Goal: Contribute content: Add original content to the website for others to see

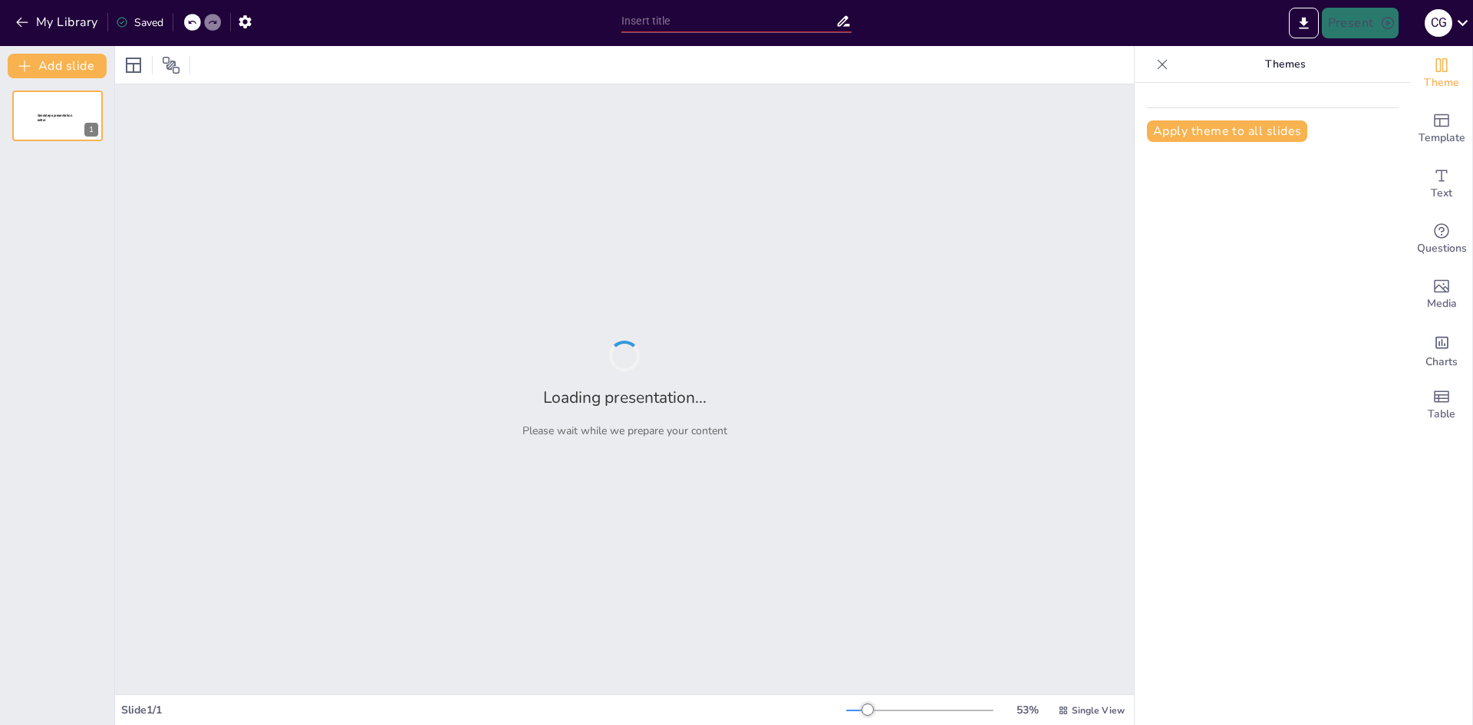
type input "New Sendsteps"
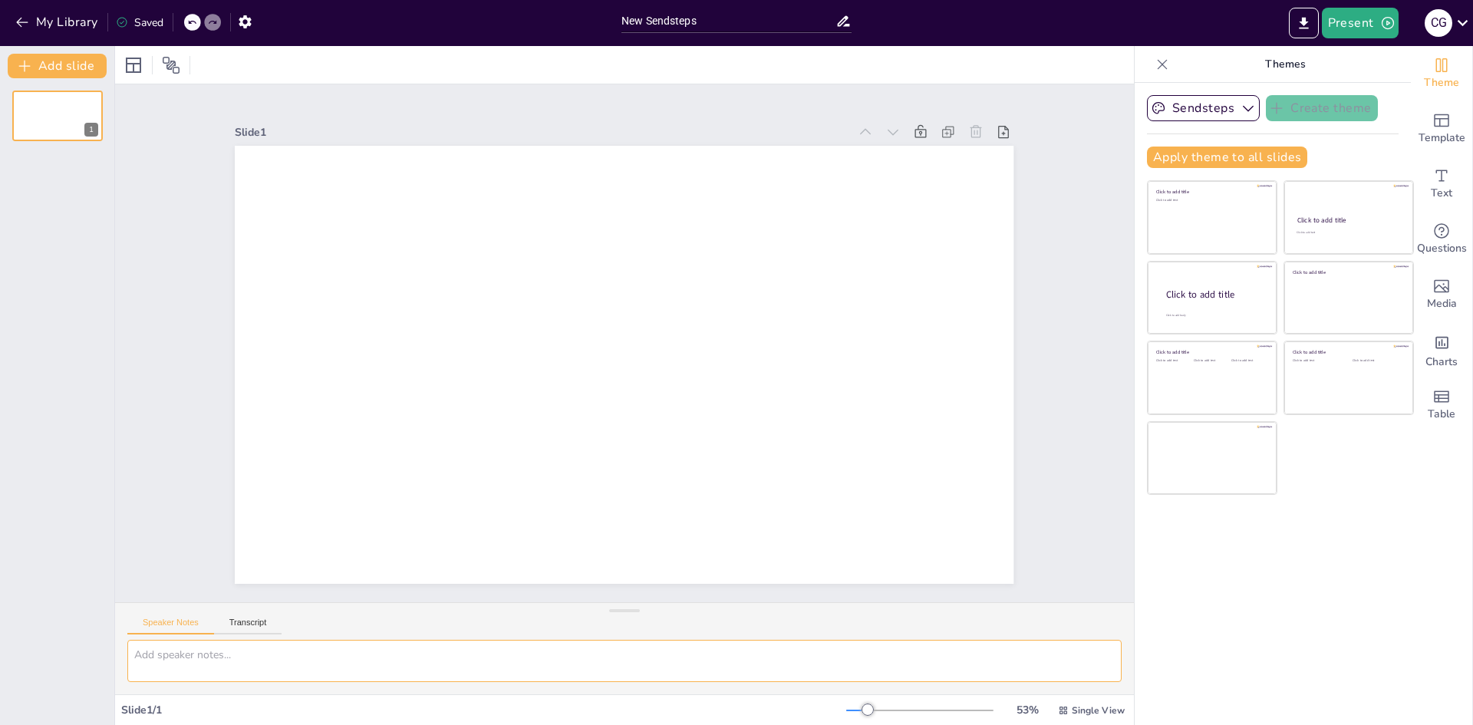
click at [382, 655] on textarea at bounding box center [624, 661] width 994 height 42
type textarea "Crear una ujñjñj"
click at [121, 608] on div "Speaker Notes Transcript" at bounding box center [624, 621] width 1019 height 37
click at [165, 630] on button "Speaker Notes" at bounding box center [170, 626] width 87 height 17
drag, startPoint x: 222, startPoint y: 670, endPoint x: 69, endPoint y: 663, distance: 153.6
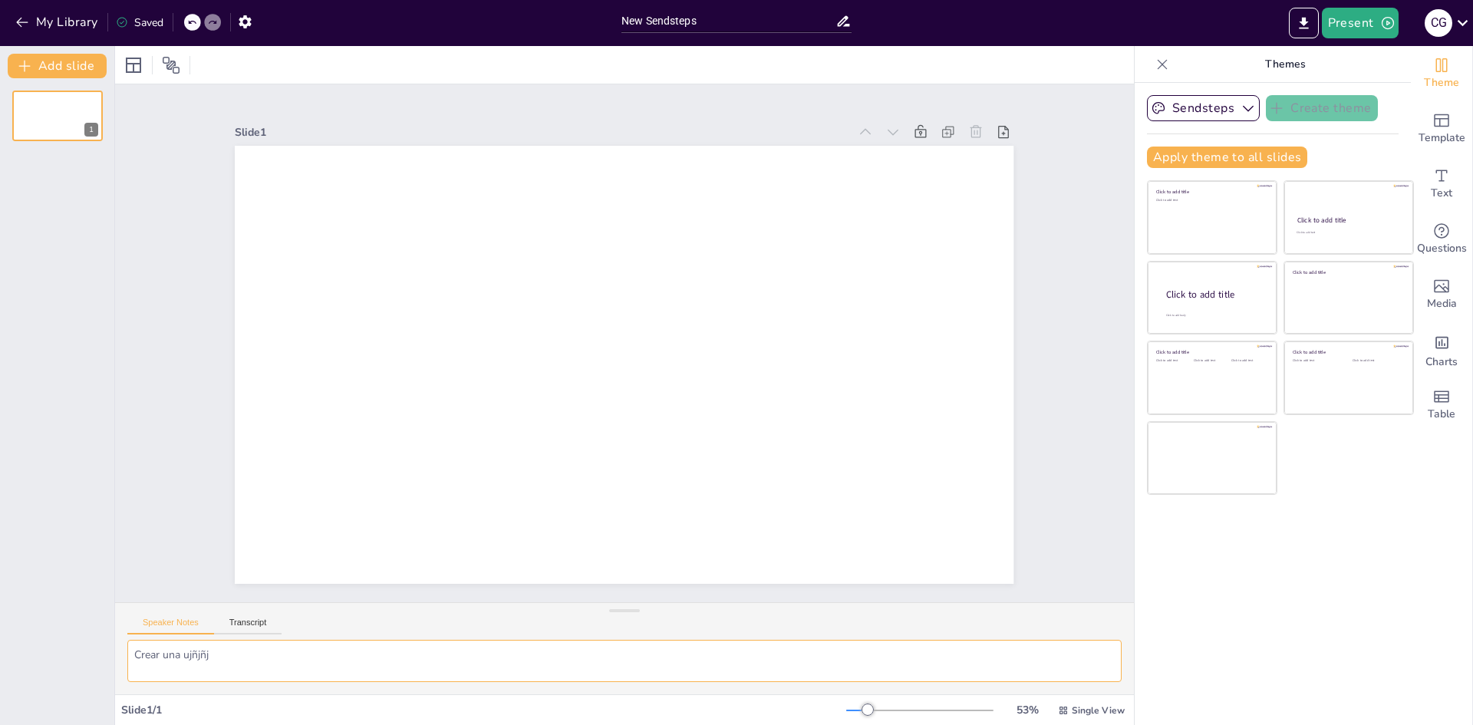
click at [69, 664] on div "Document fonts Popular fonts Lato Montserrat Open Sans Oswald Poppins Raleway R…" at bounding box center [736, 385] width 1473 height 679
click at [651, 29] on input "New Sendsteps" at bounding box center [728, 21] width 214 height 22
drag, startPoint x: 713, startPoint y: 22, endPoint x: 507, endPoint y: 17, distance: 205.7
click at [507, 17] on div "My Library Saved New Sendsteps Present C G" at bounding box center [736, 23] width 1473 height 46
type input "fadasdsadsa"
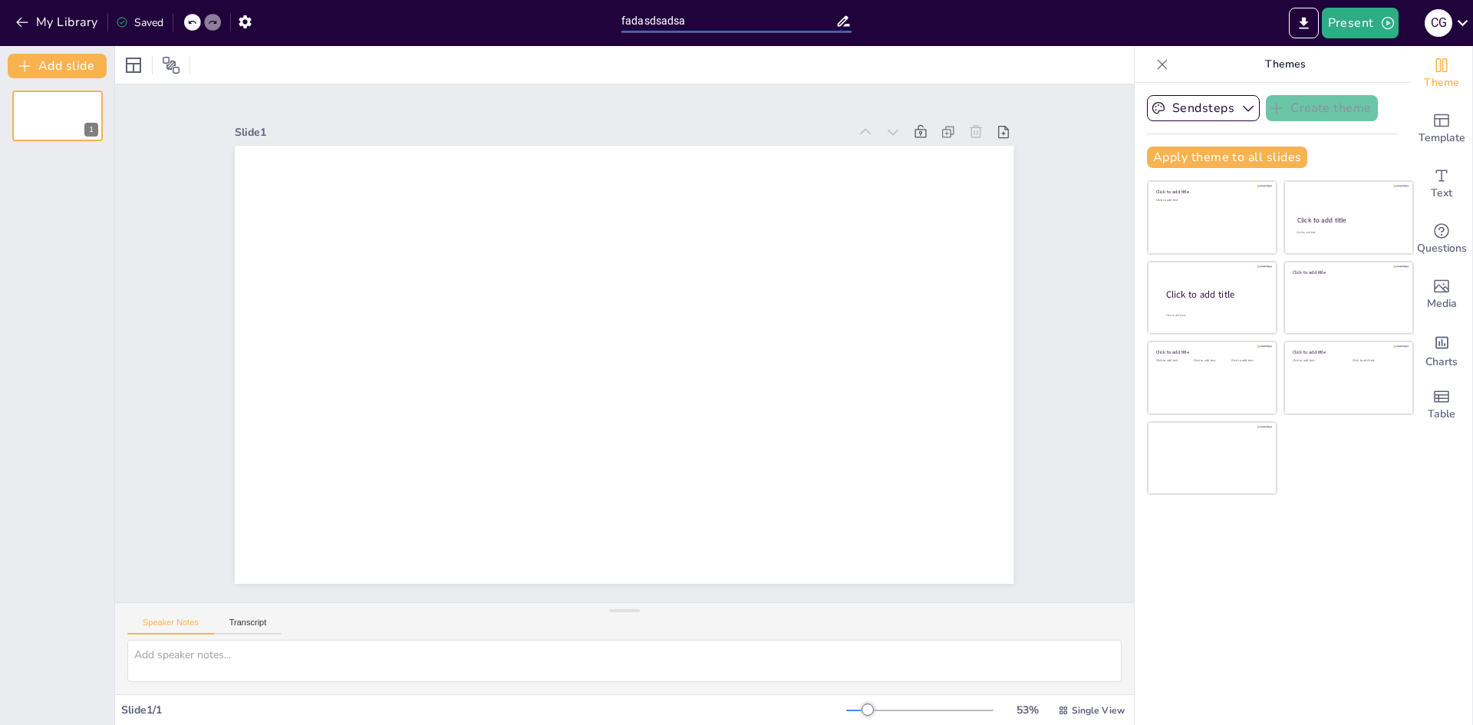
click at [852, 28] on div "fadasdsadsa" at bounding box center [736, 19] width 245 height 38
click at [848, 25] on icon at bounding box center [843, 21] width 16 height 16
click at [843, 25] on icon at bounding box center [843, 21] width 16 height 16
click at [822, 18] on input "fadasdsadsa" at bounding box center [728, 21] width 214 height 22
click at [44, 28] on button "My Library" at bounding box center [58, 22] width 93 height 25
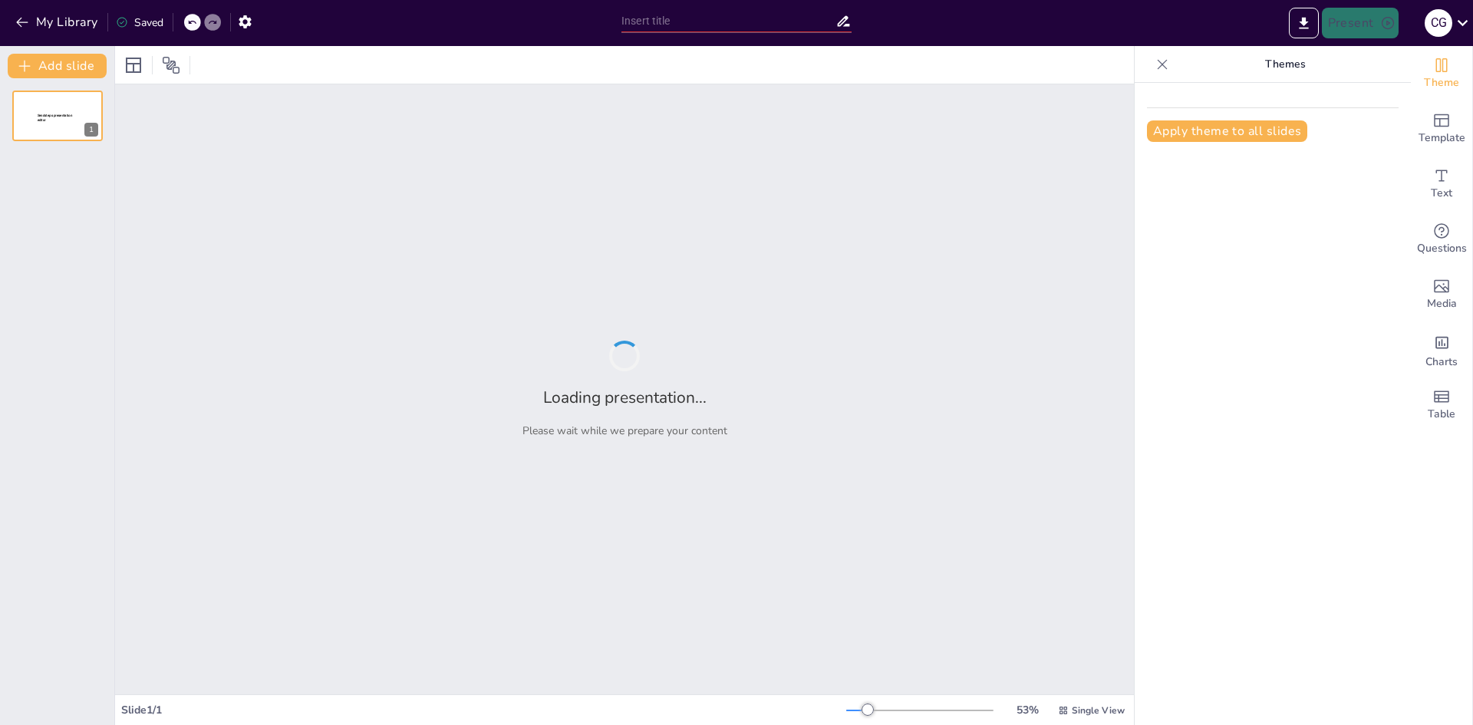
type input "¡Descubre el Mundo! Datos Curiosos que Te Sorprenderán"
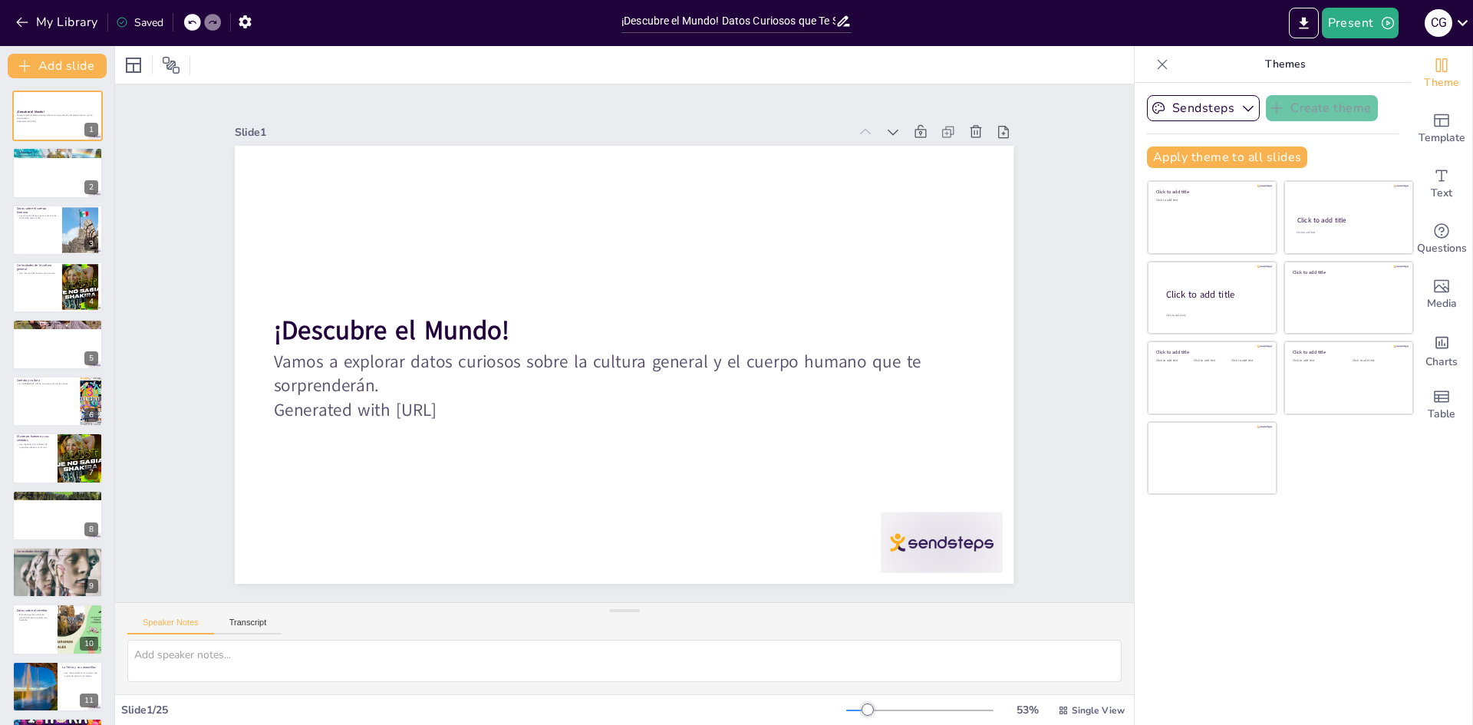
checkbox input "true"
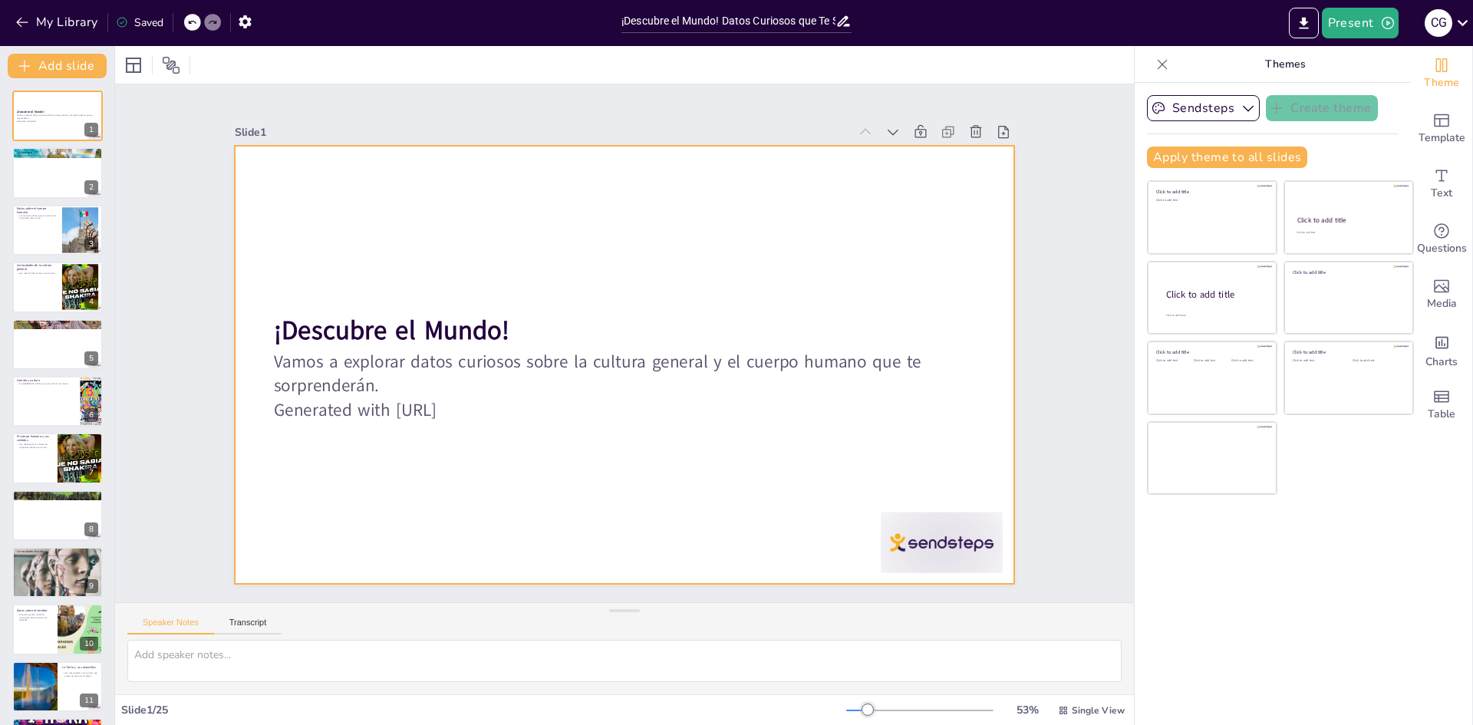
checkbox input "true"
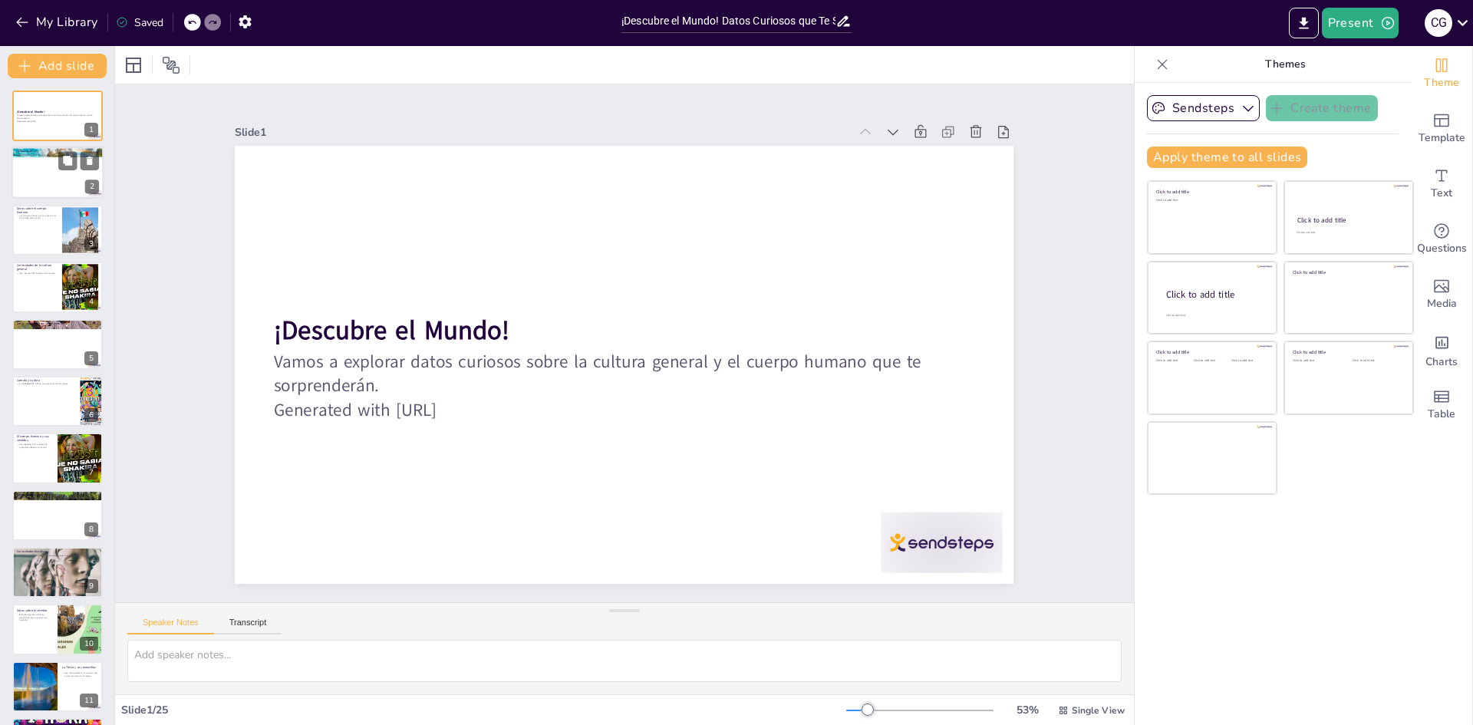
checkbox input "true"
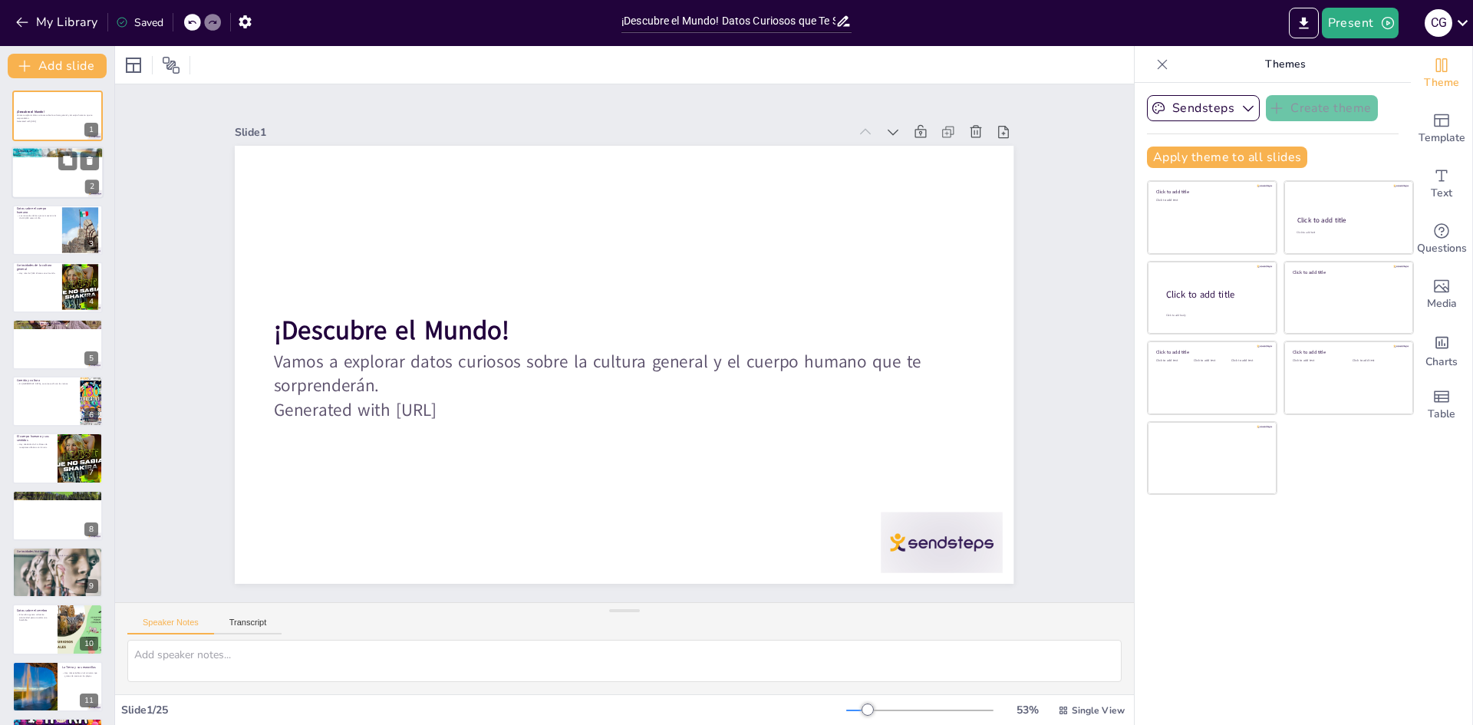
checkbox input "true"
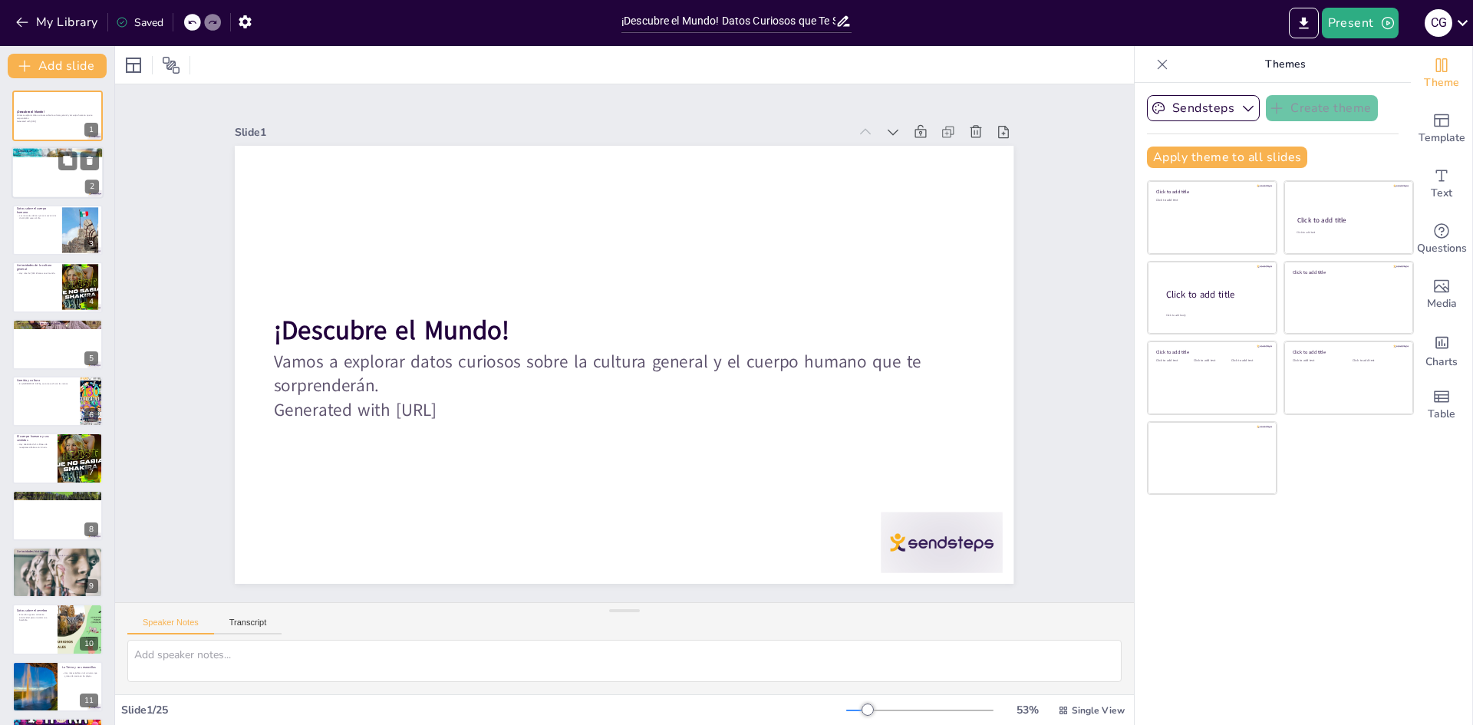
checkbox input "true"
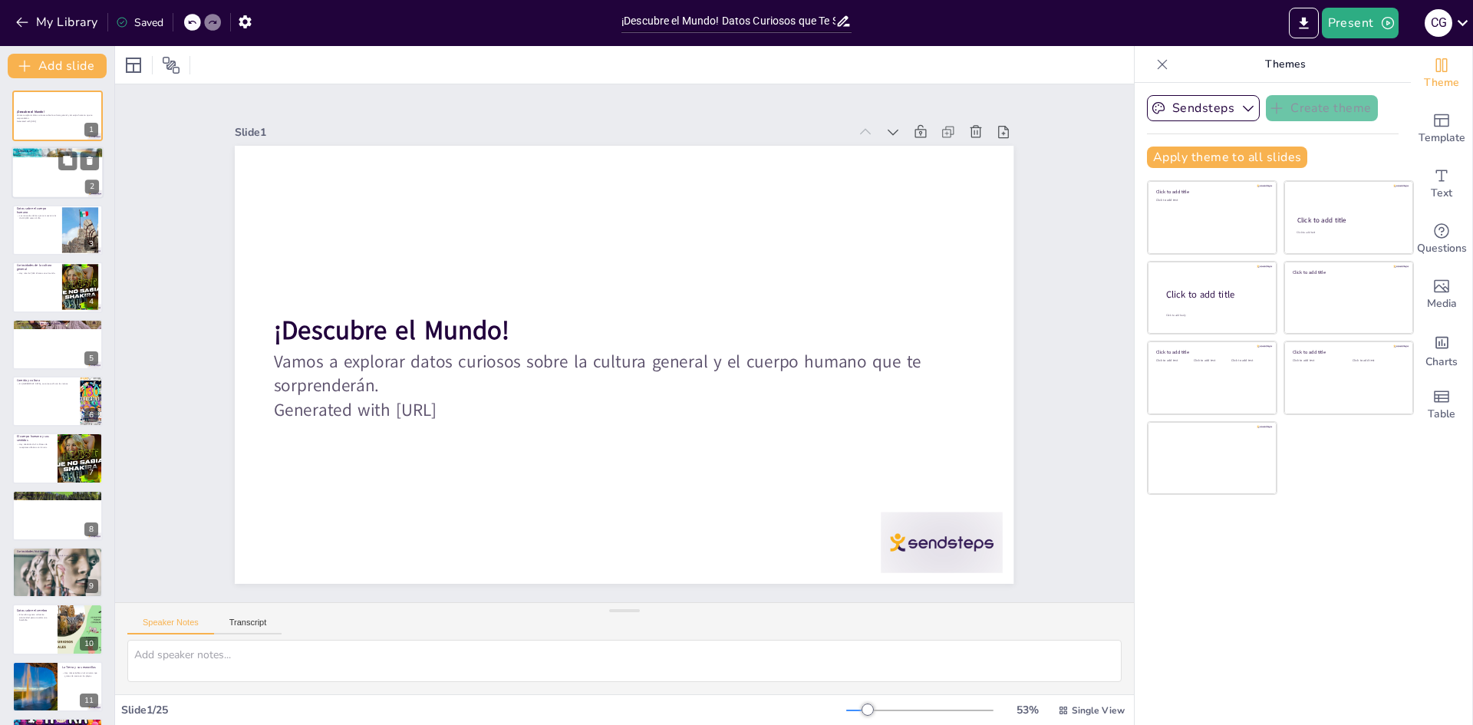
checkbox input "true"
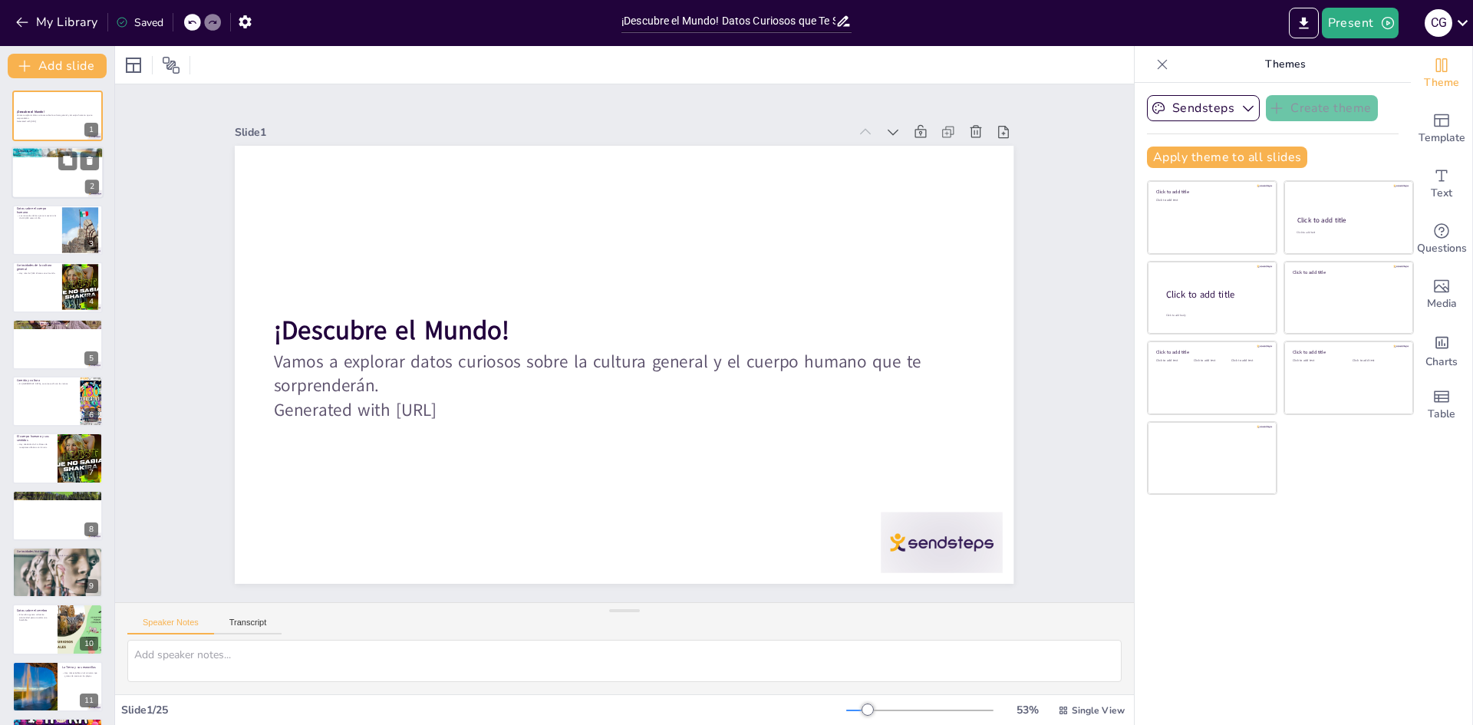
checkbox input "true"
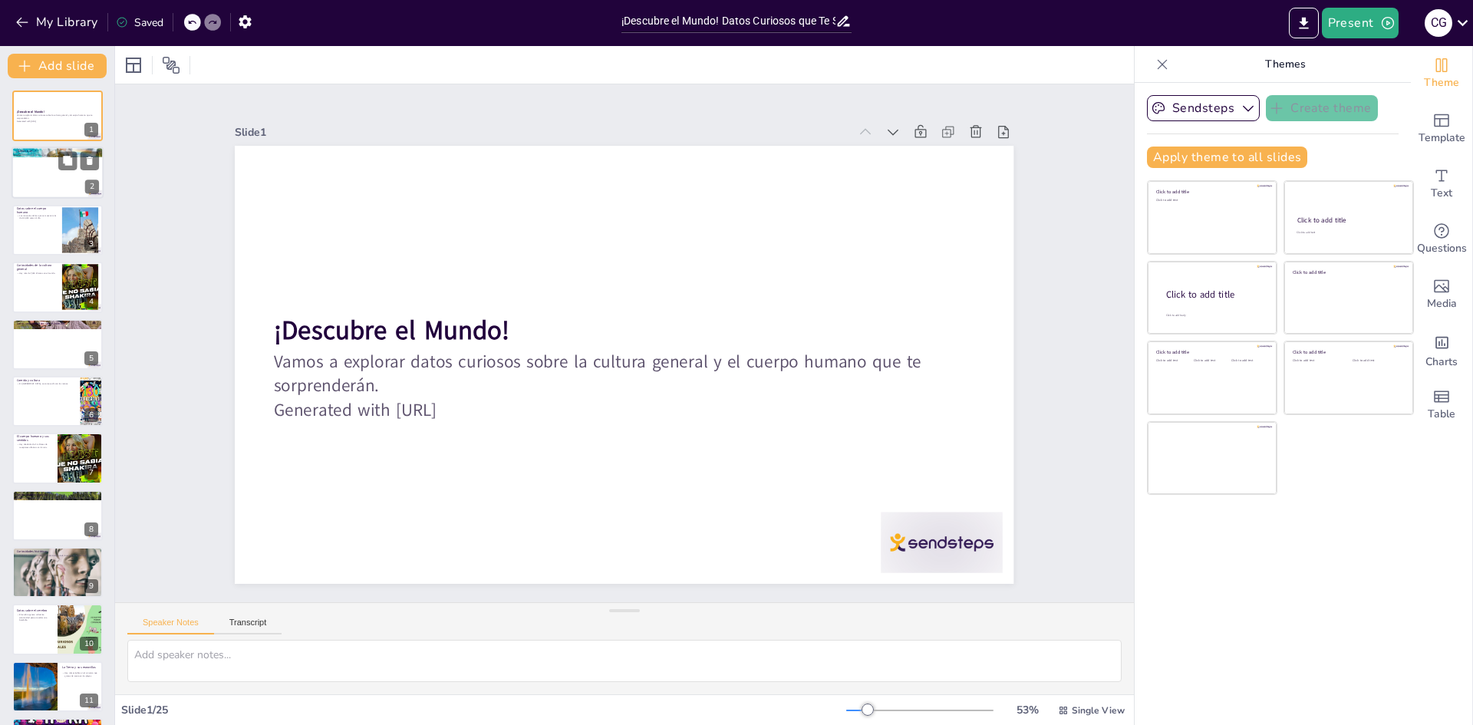
click at [44, 166] on div at bounding box center [58, 173] width 92 height 52
checkbox input "true"
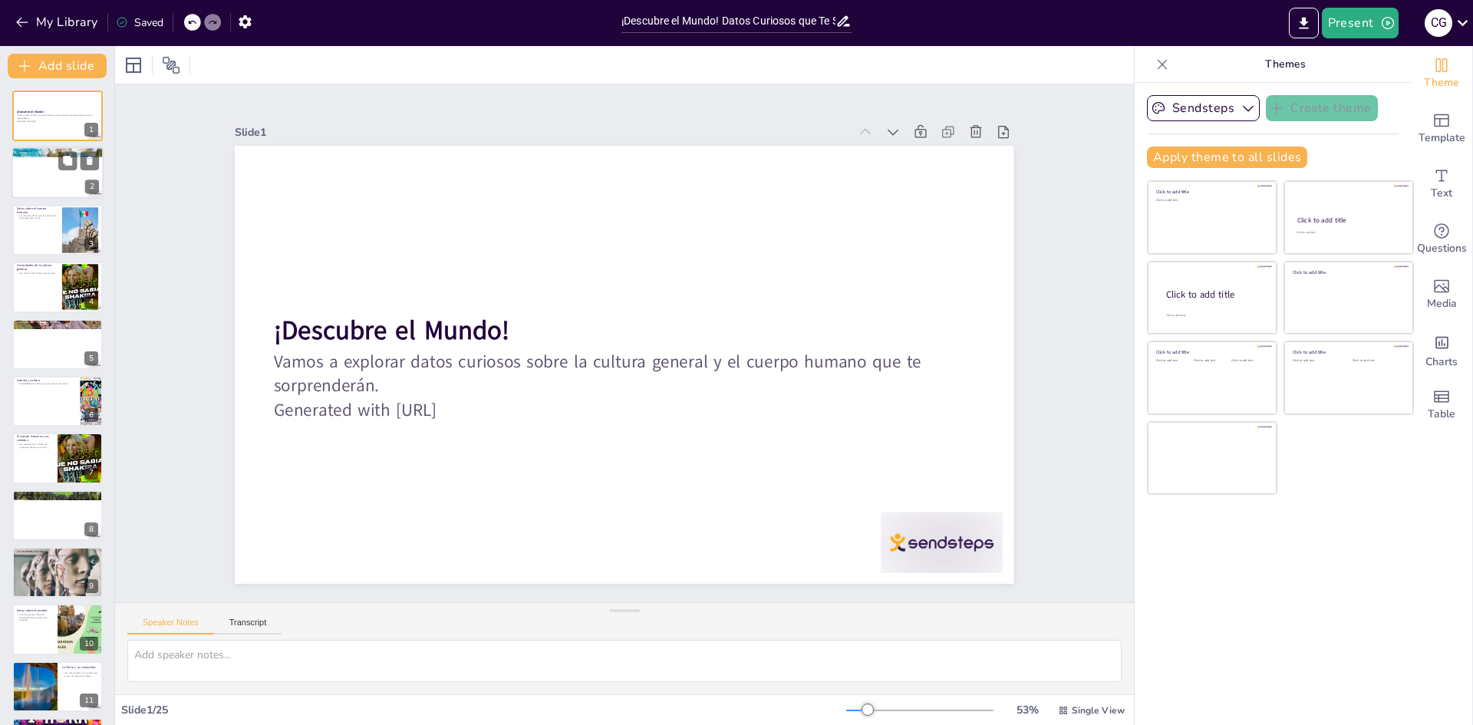
checkbox input "true"
type textarea "El [MEDICAL_DATA] es un órgano fundamental en nuestro cuerpo. Su capacidad para…"
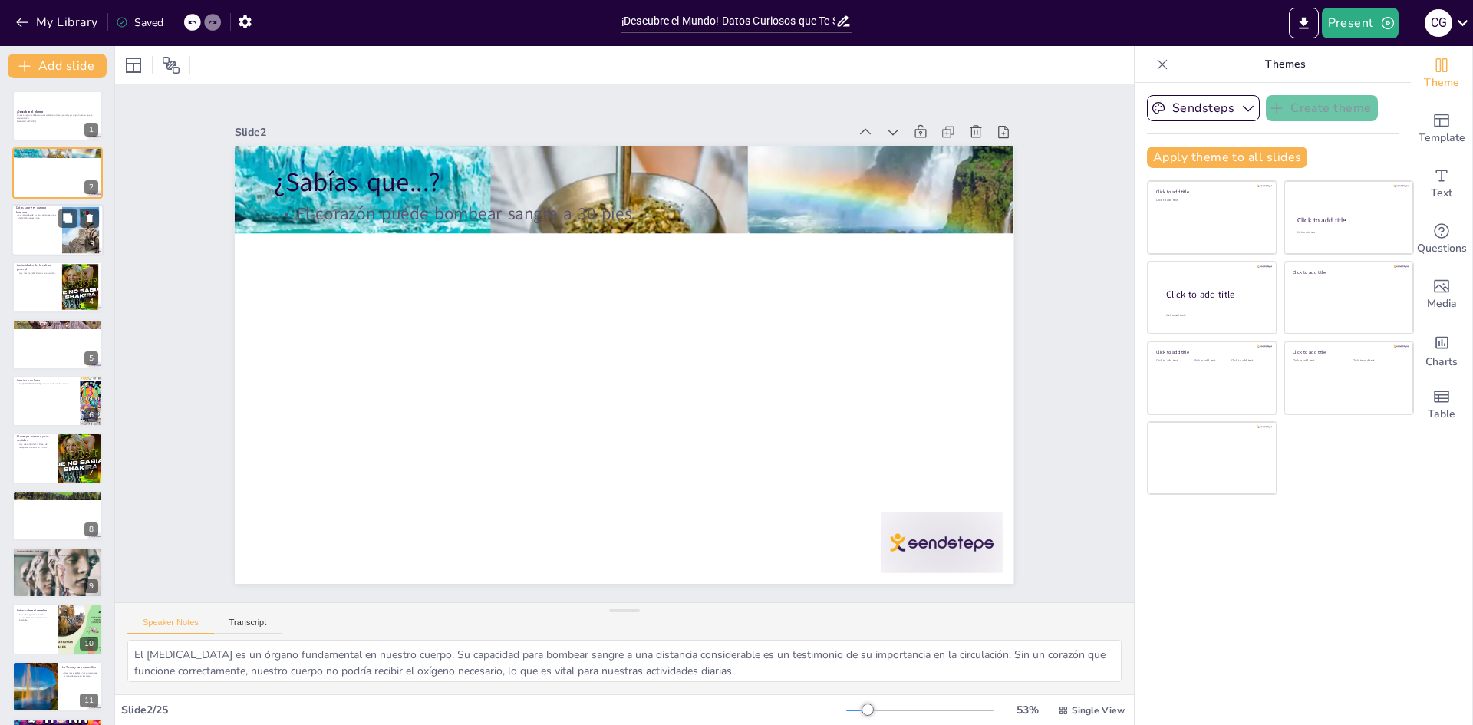
checkbox input "true"
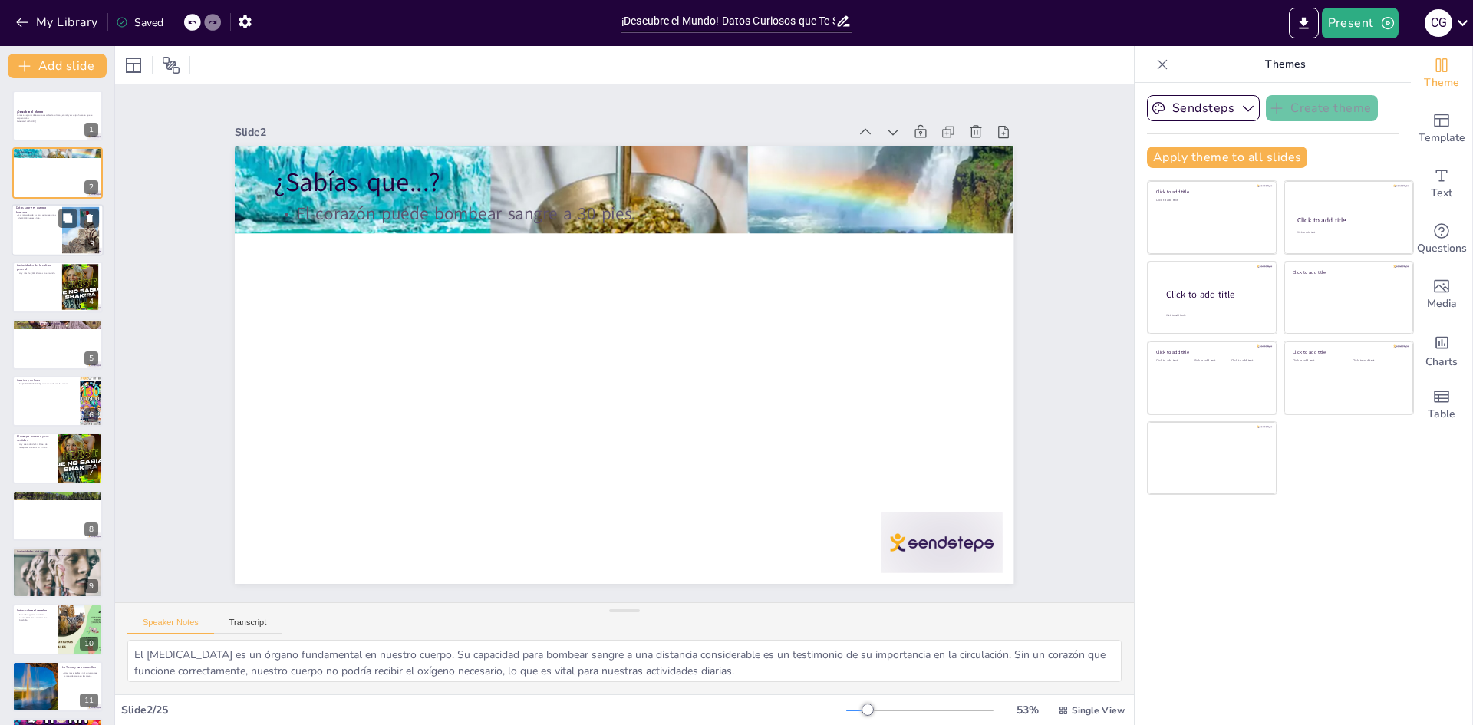
checkbox input "true"
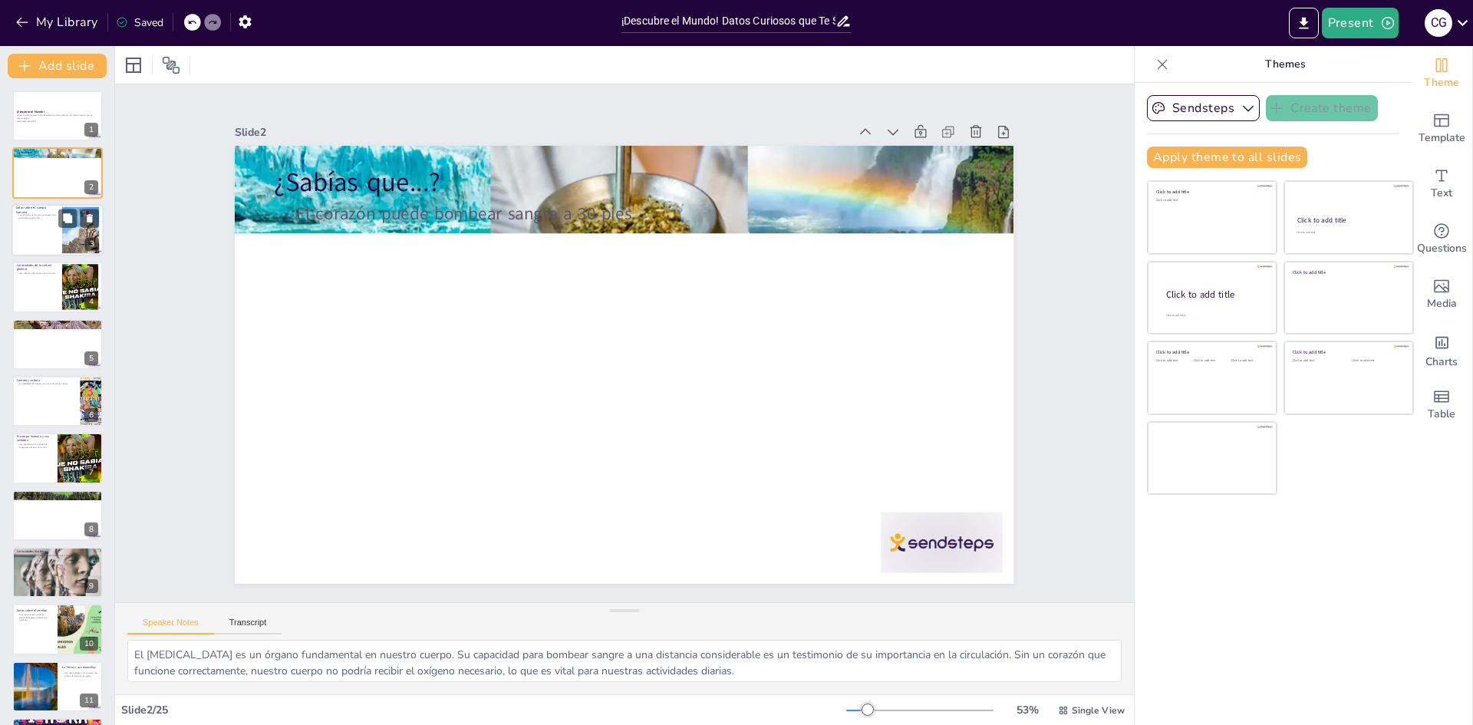
checkbox input "true"
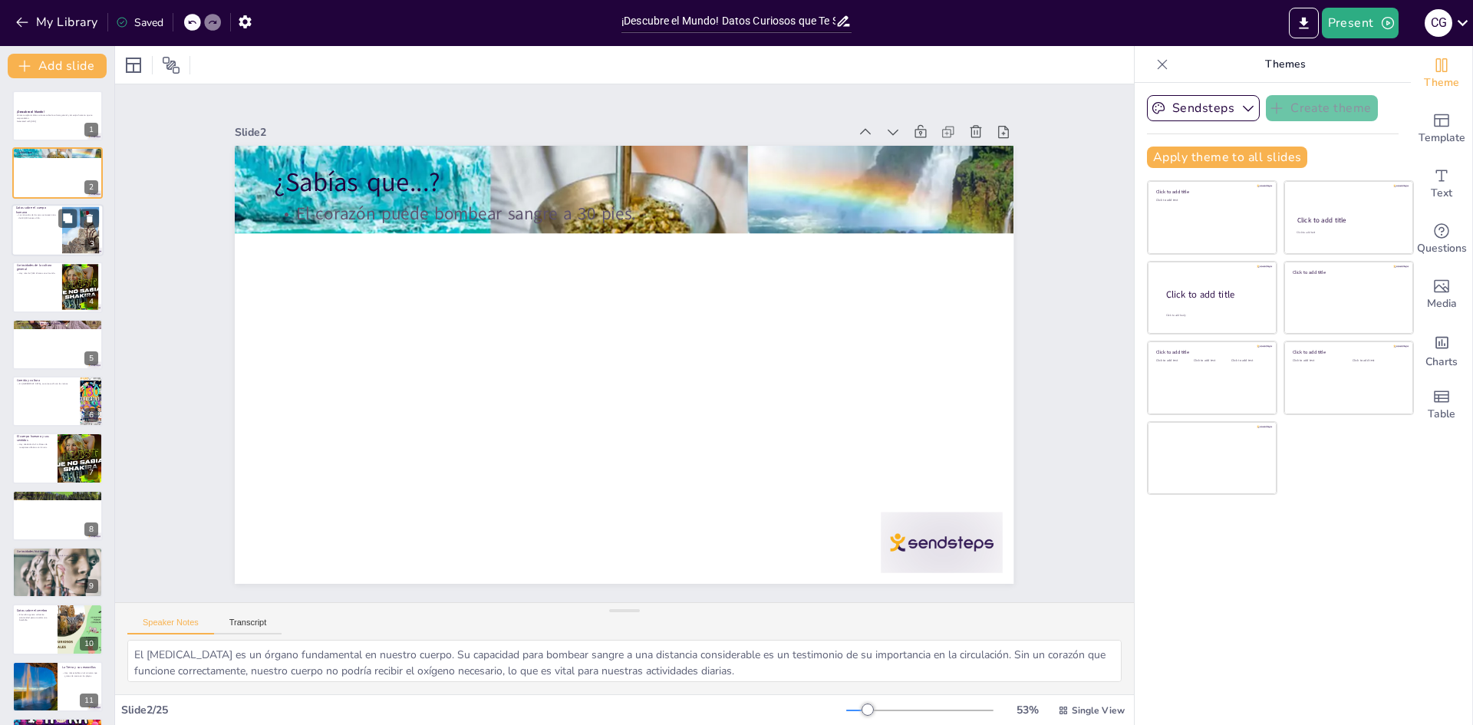
click at [50, 227] on div at bounding box center [58, 230] width 92 height 52
checkbox input "true"
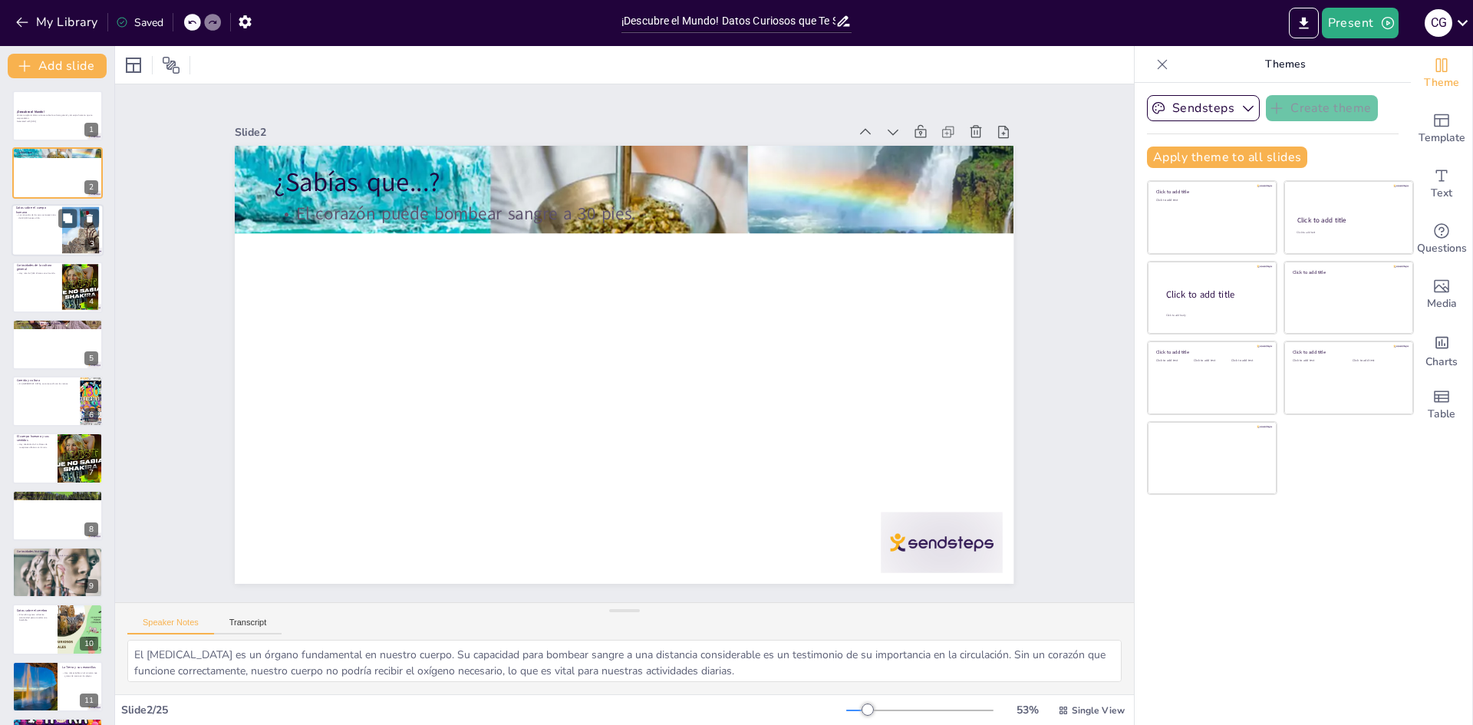
checkbox input "true"
type textarea "Los músculos de los ojos son esenciales para nuestra visión. Su actividad const…"
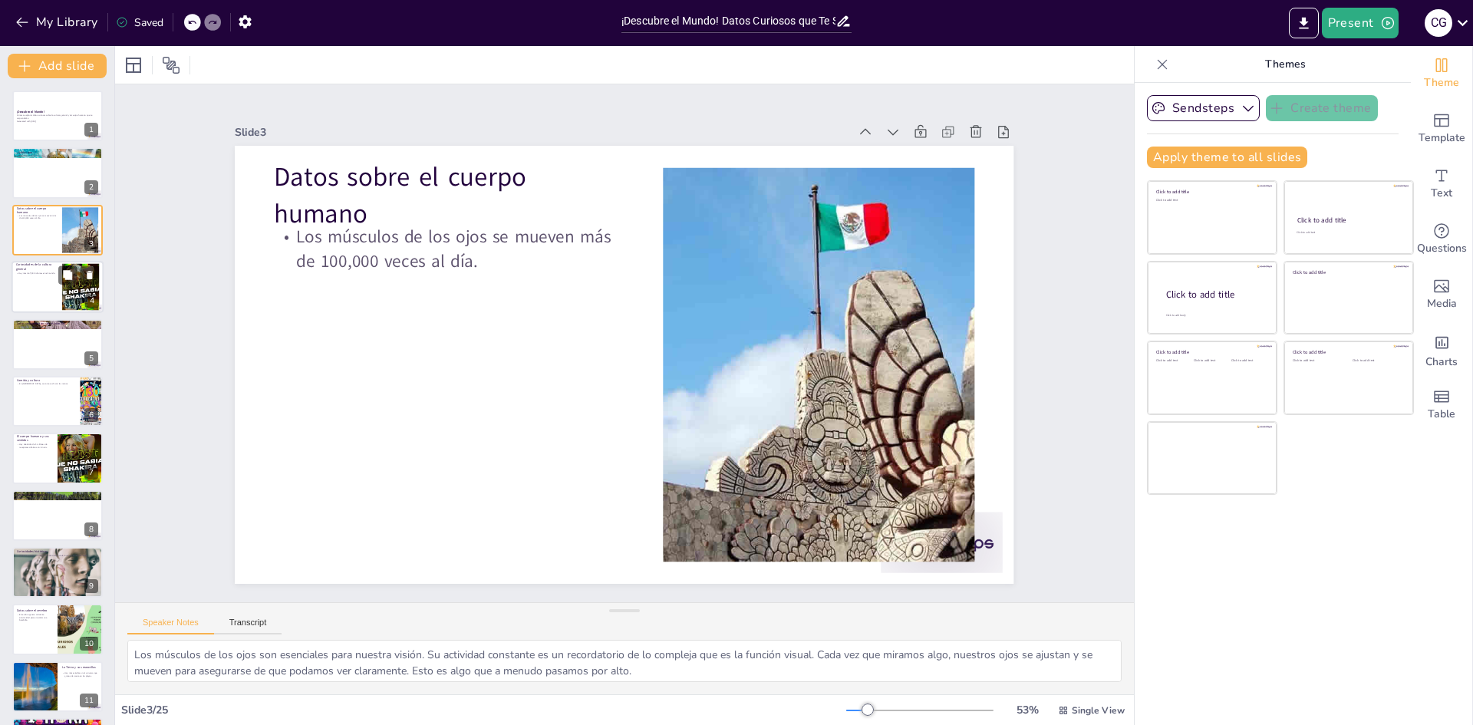
checkbox input "true"
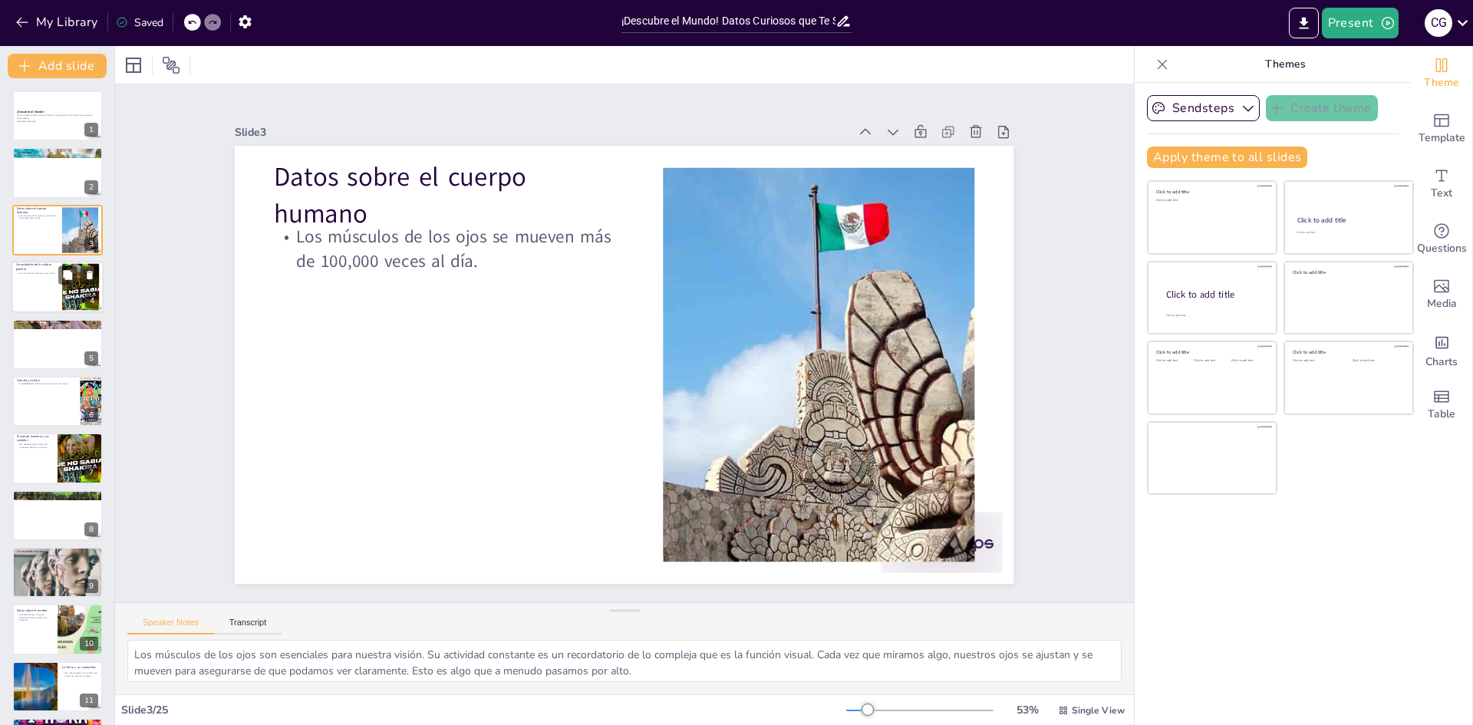
checkbox input "true"
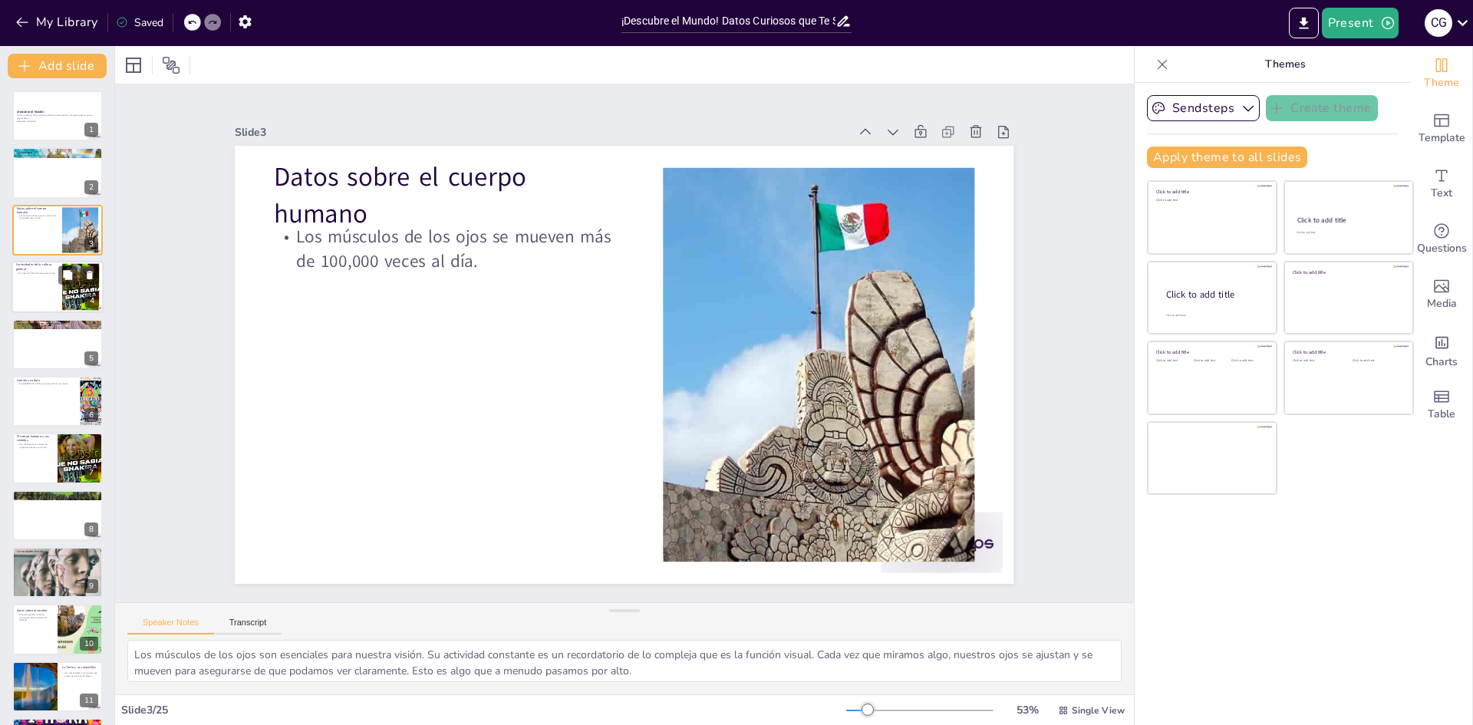
click at [49, 263] on p "Curiosidades de la cultura general" at bounding box center [36, 267] width 41 height 8
checkbox input "true"
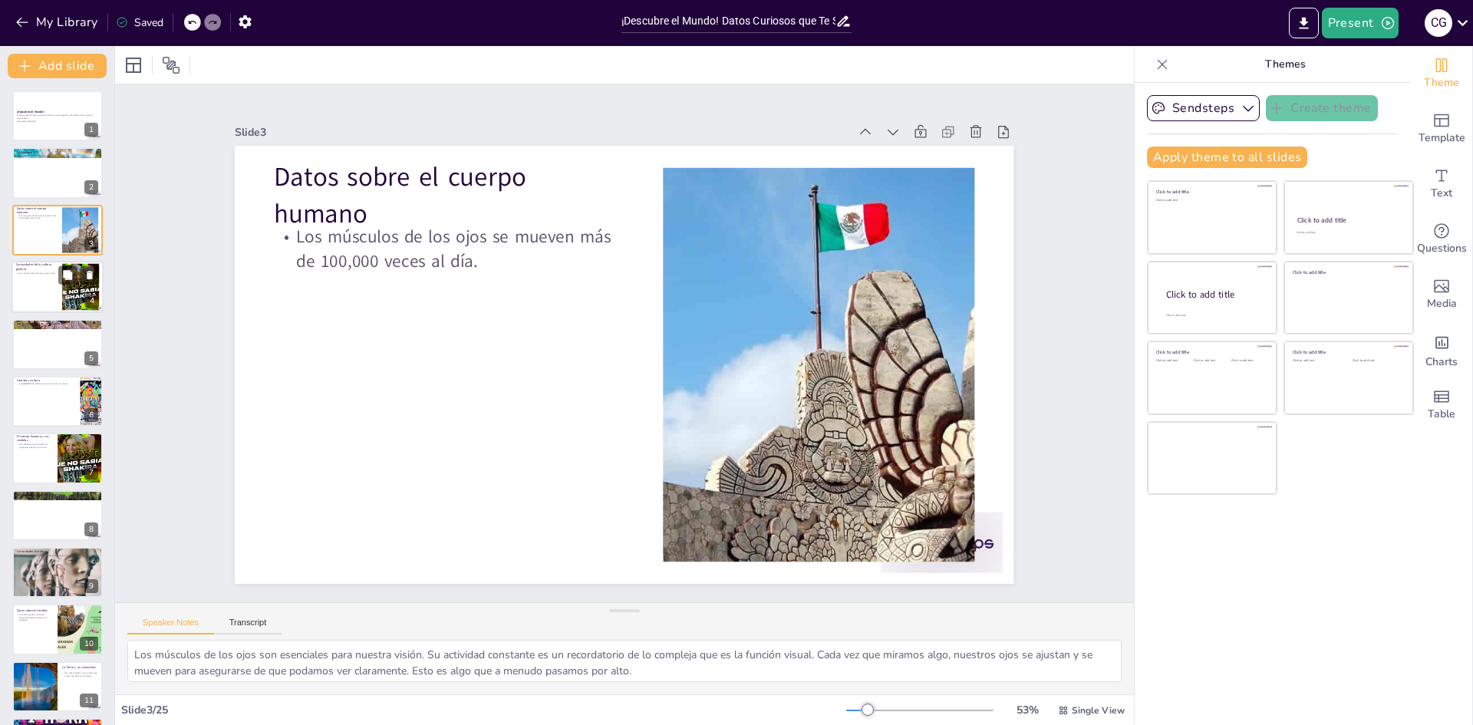
checkbox input "true"
type textarea "La diversidad lingüística es una de las maravillas de la humanidad. Con más de …"
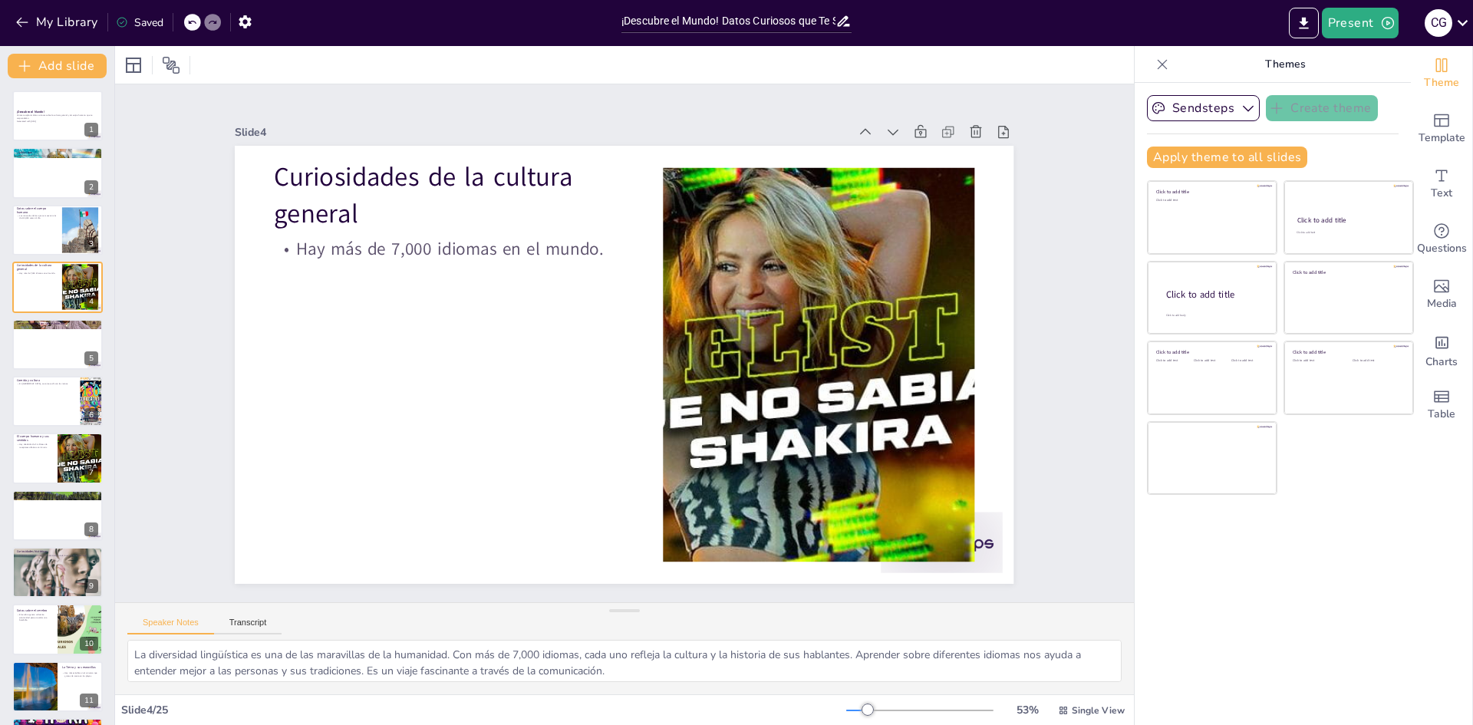
checkbox input "true"
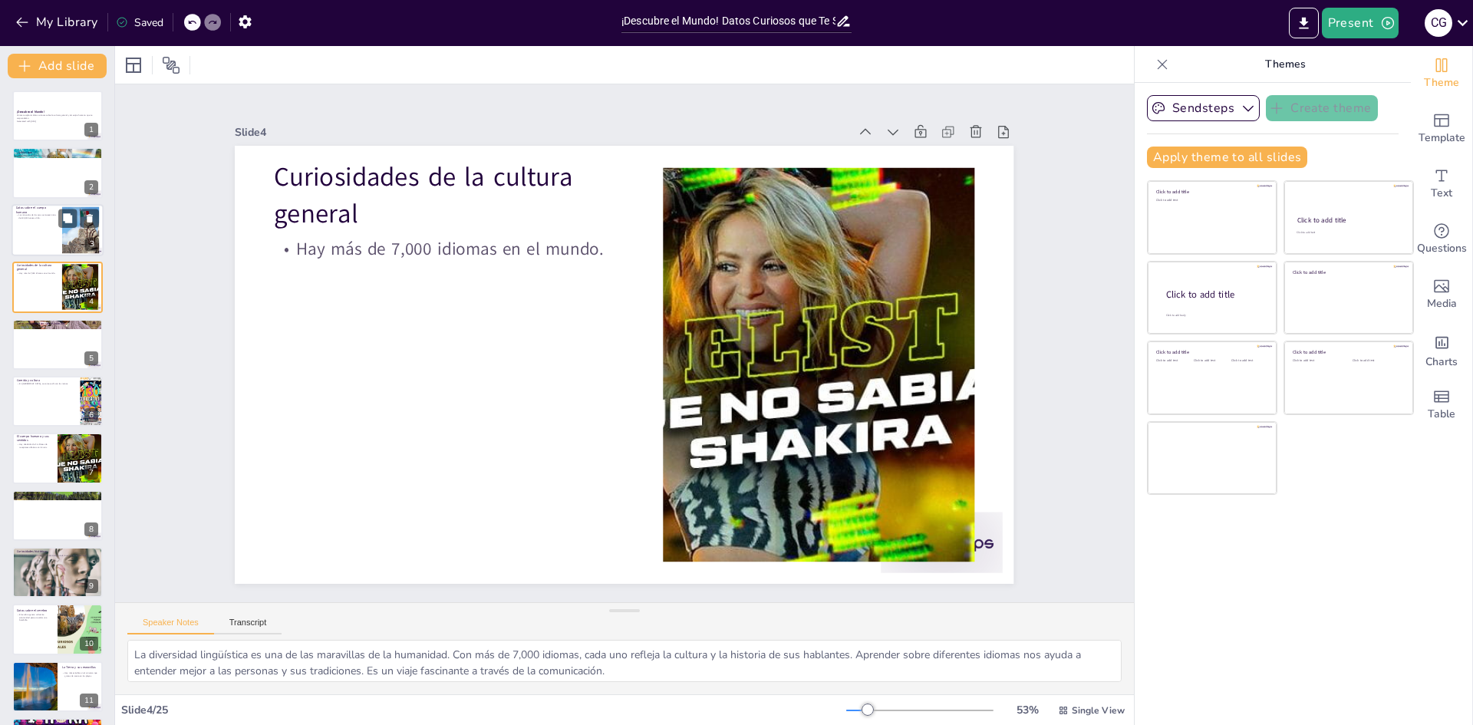
checkbox input "true"
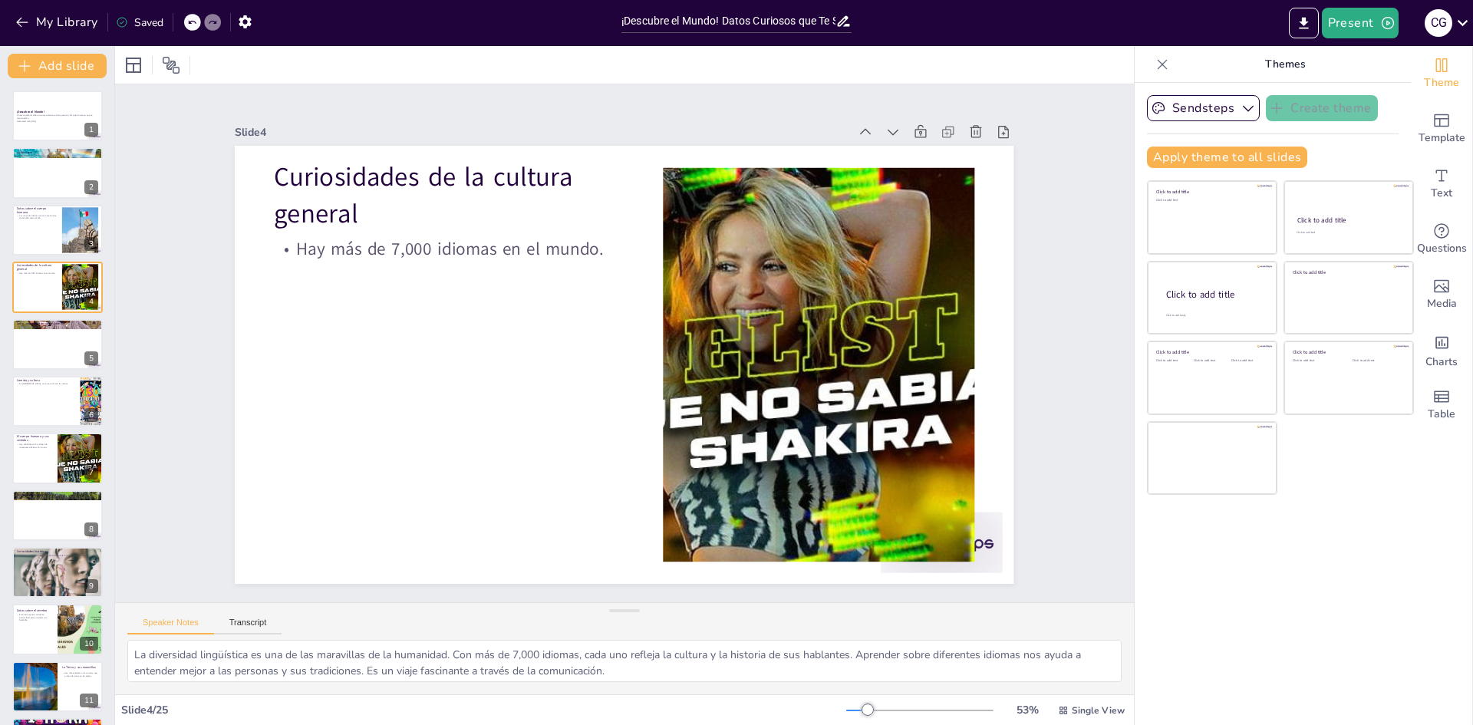
checkbox input "true"
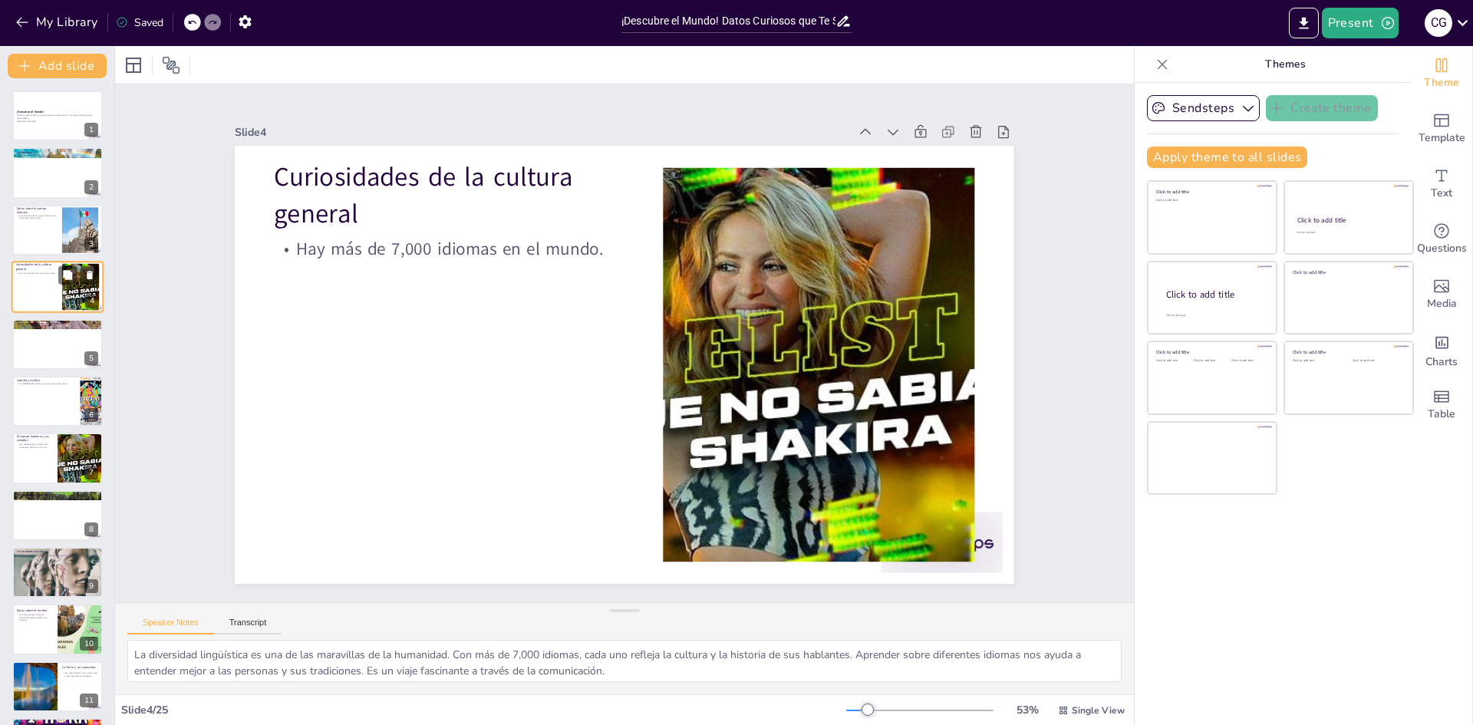
checkbox input "true"
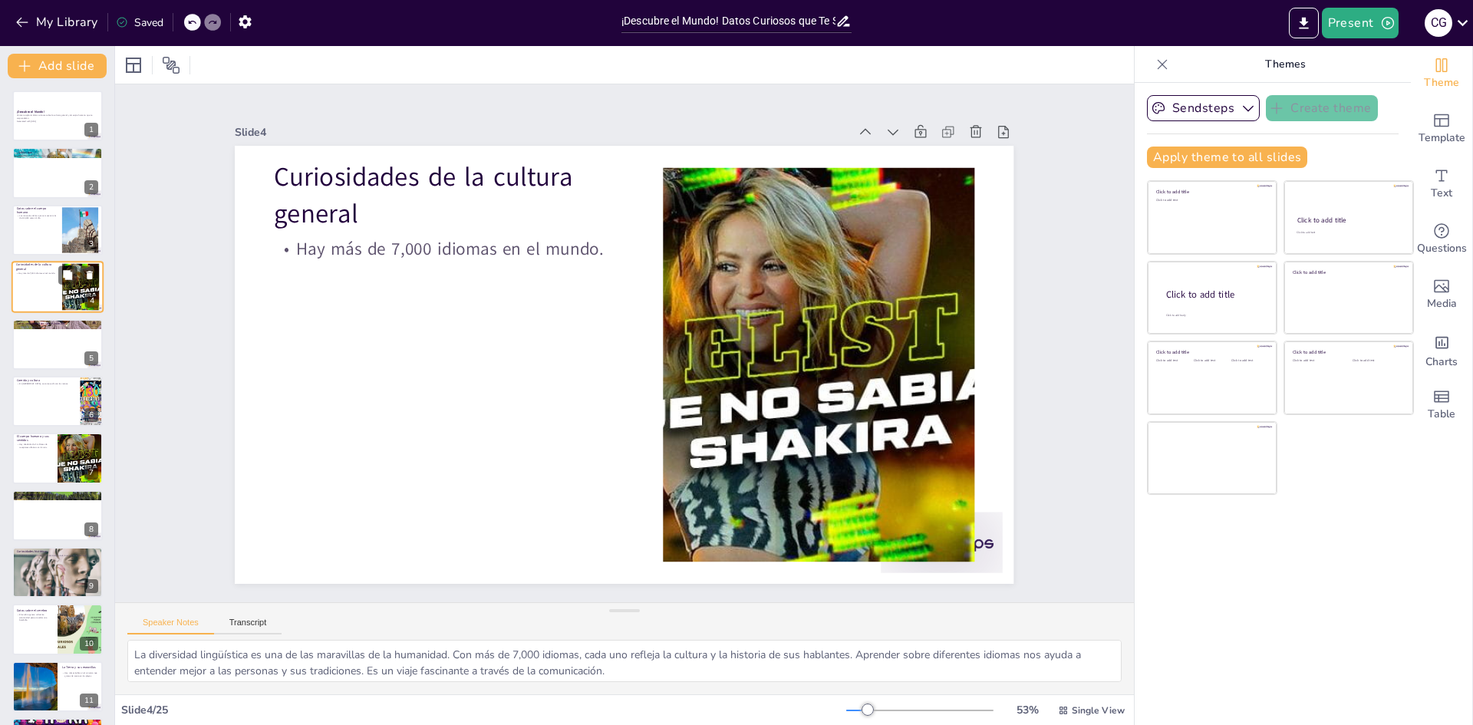
checkbox input "true"
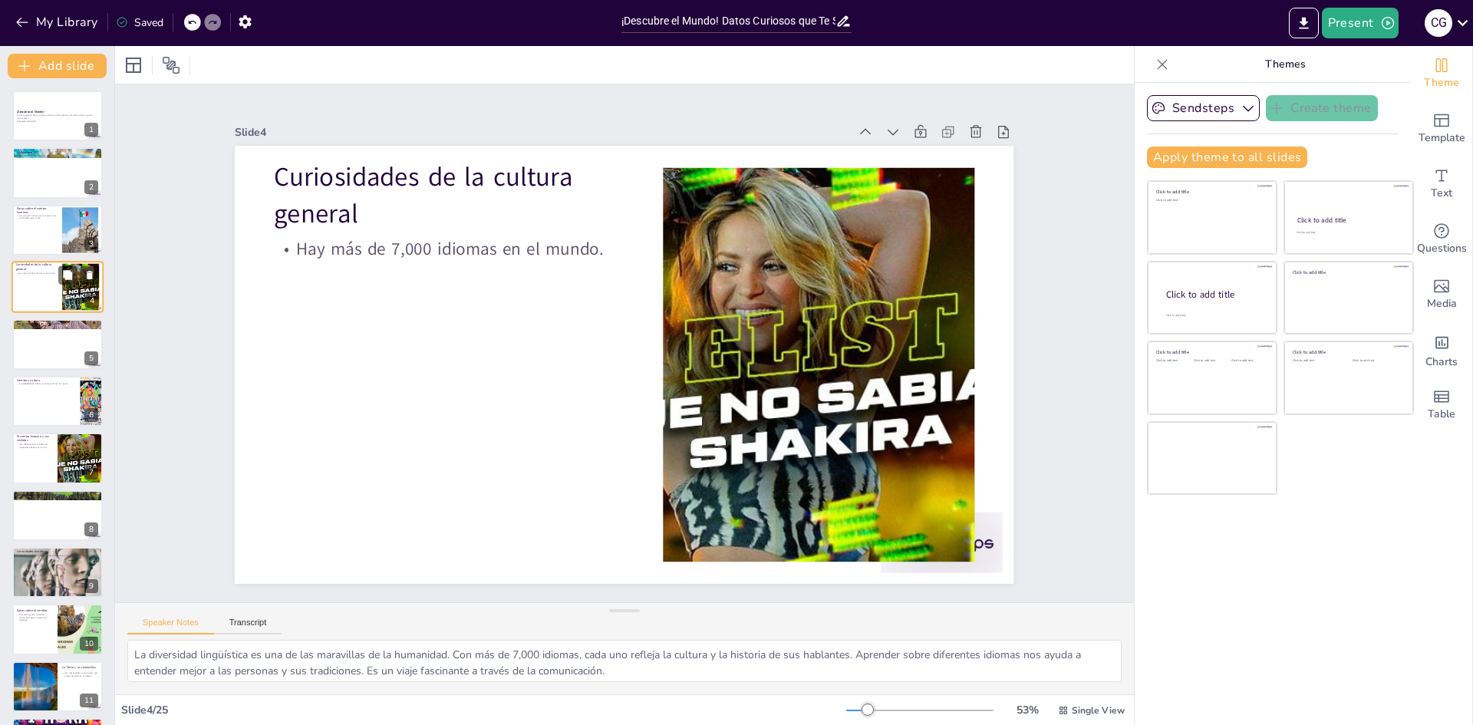
checkbox input "true"
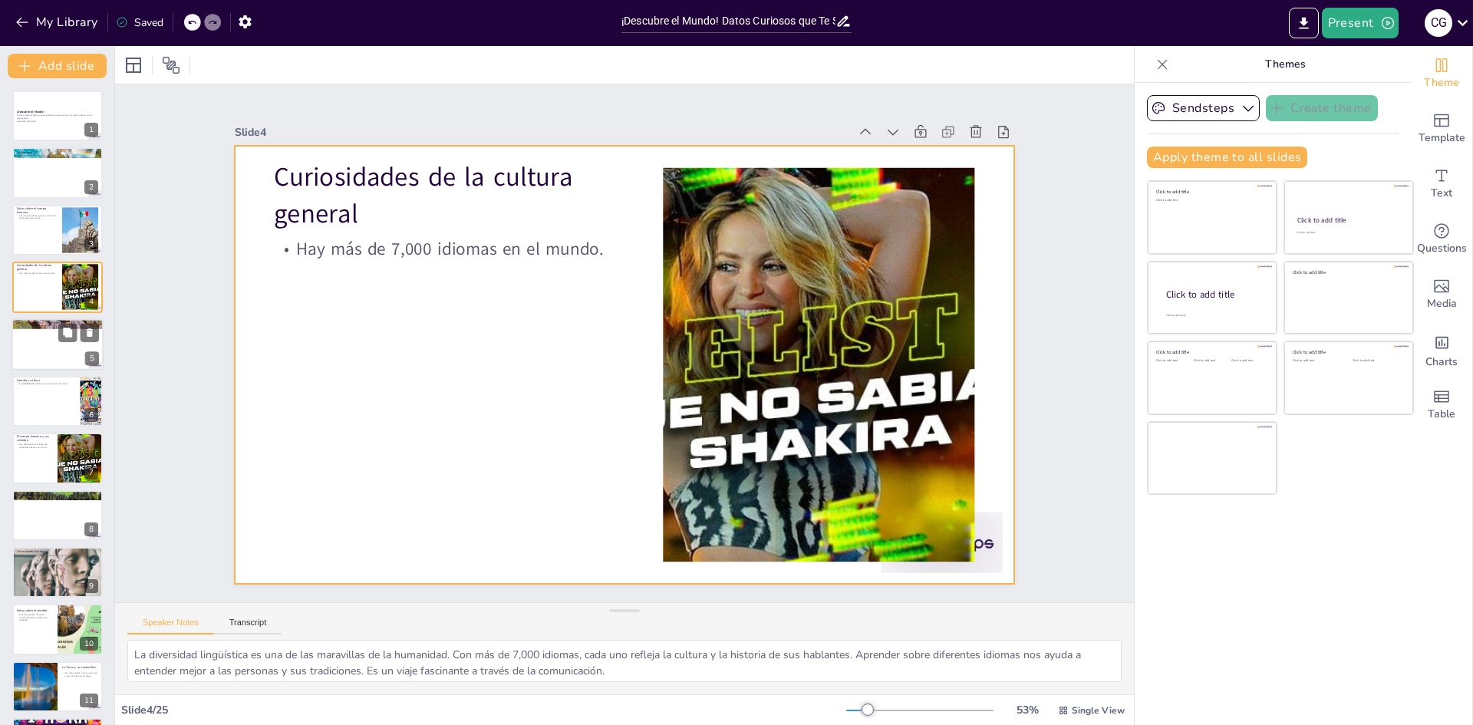
checkbox input "true"
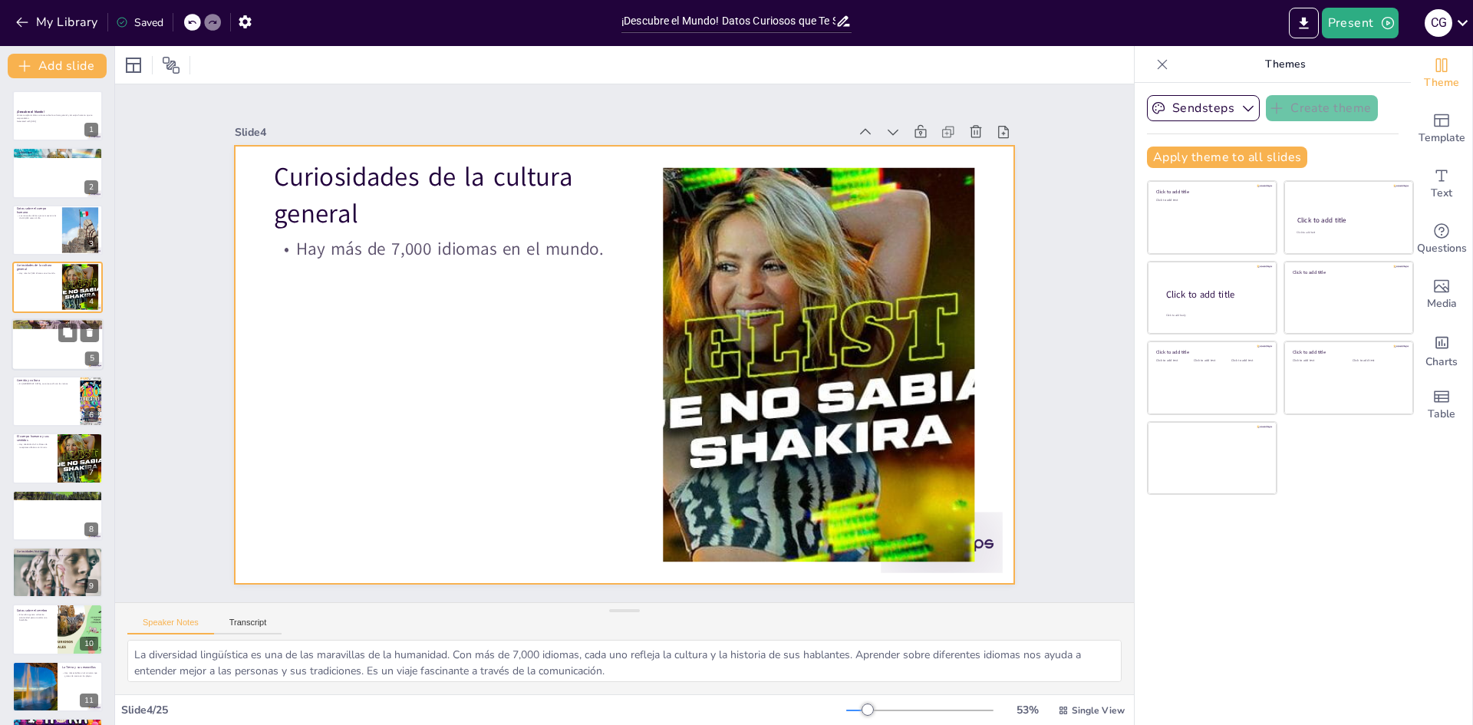
checkbox input "true"
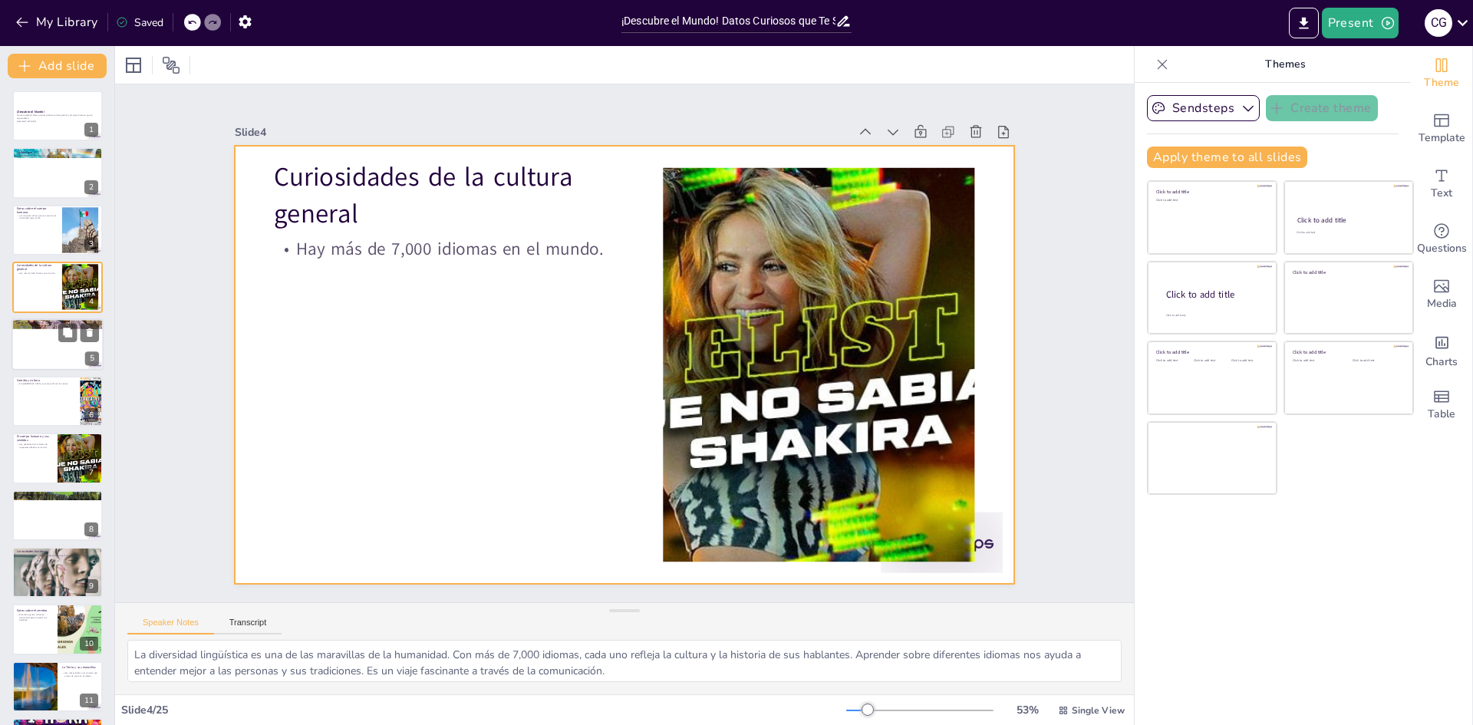
checkbox input "true"
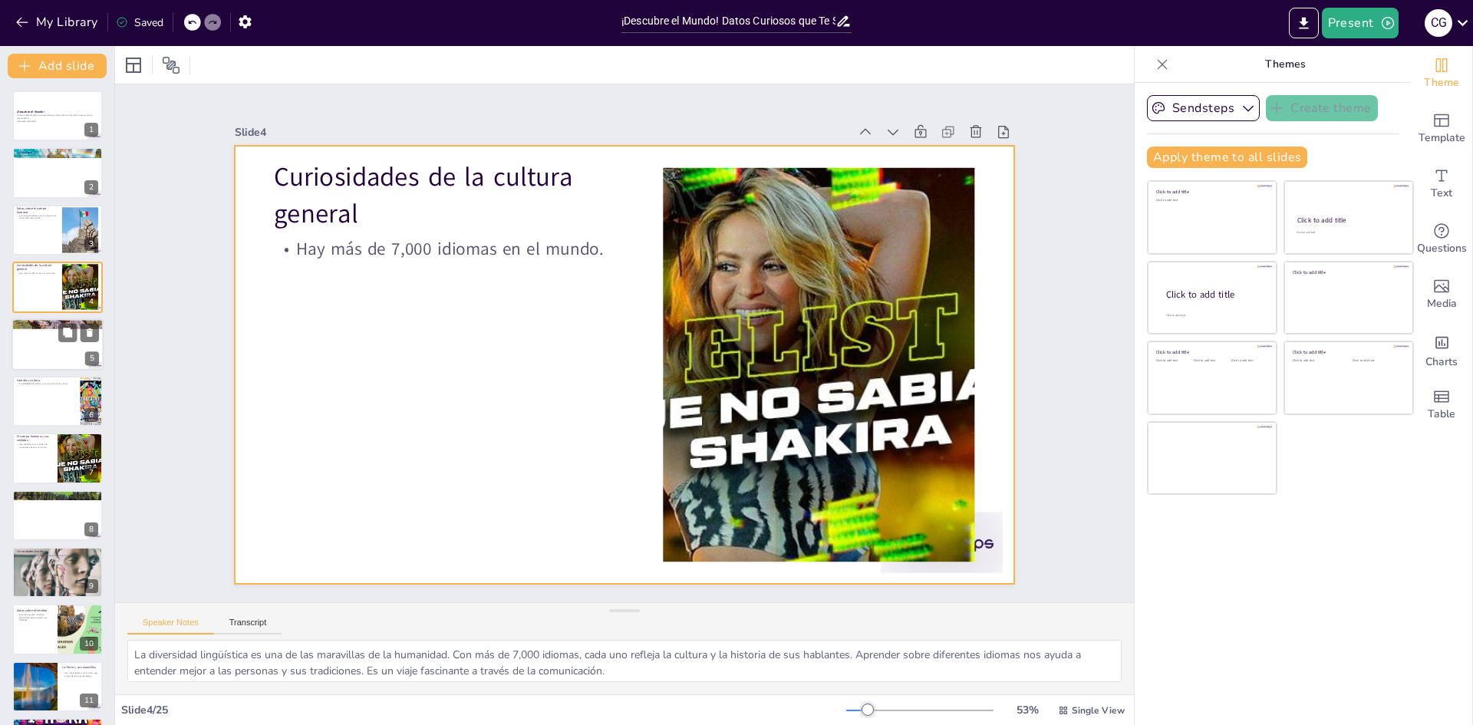
checkbox input "true"
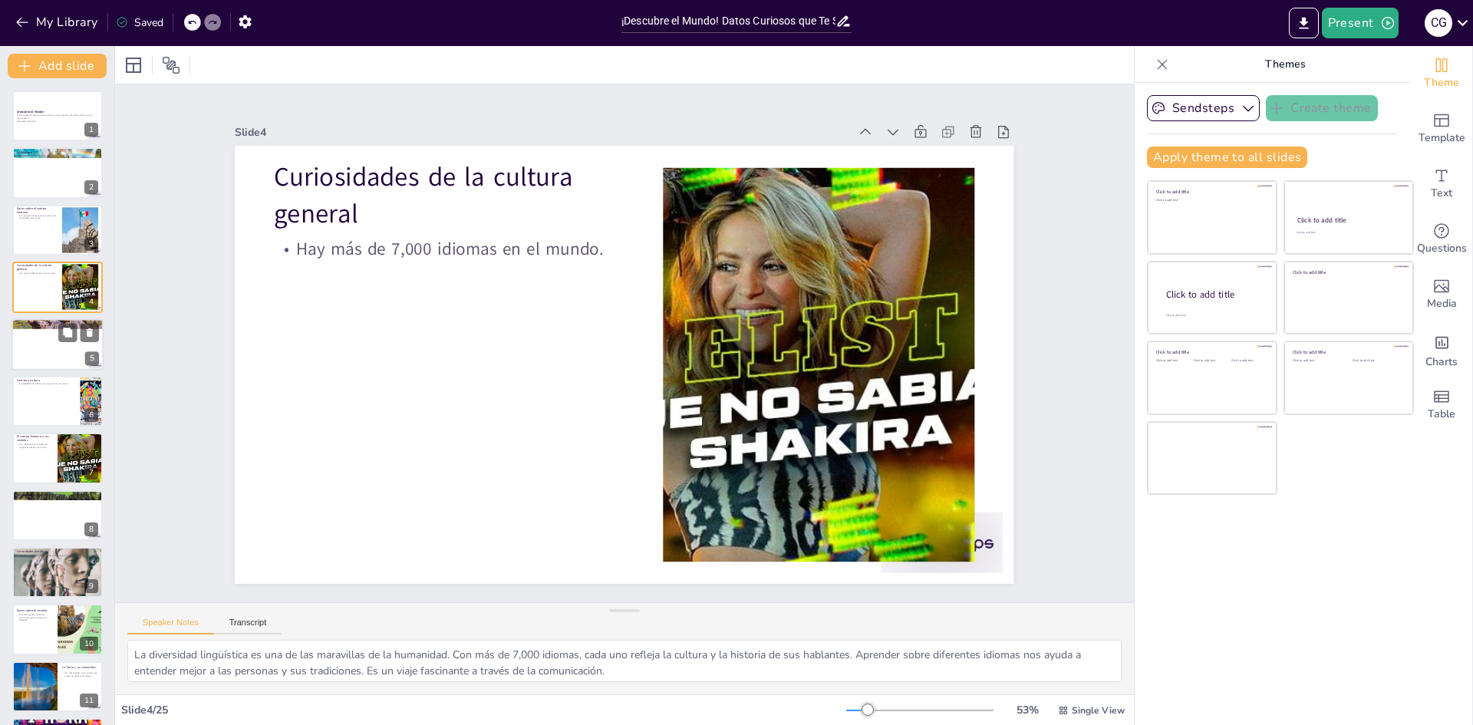
click at [49, 328] on p "El pulpo tiene tres corazones." at bounding box center [57, 326] width 83 height 3
checkbox input "true"
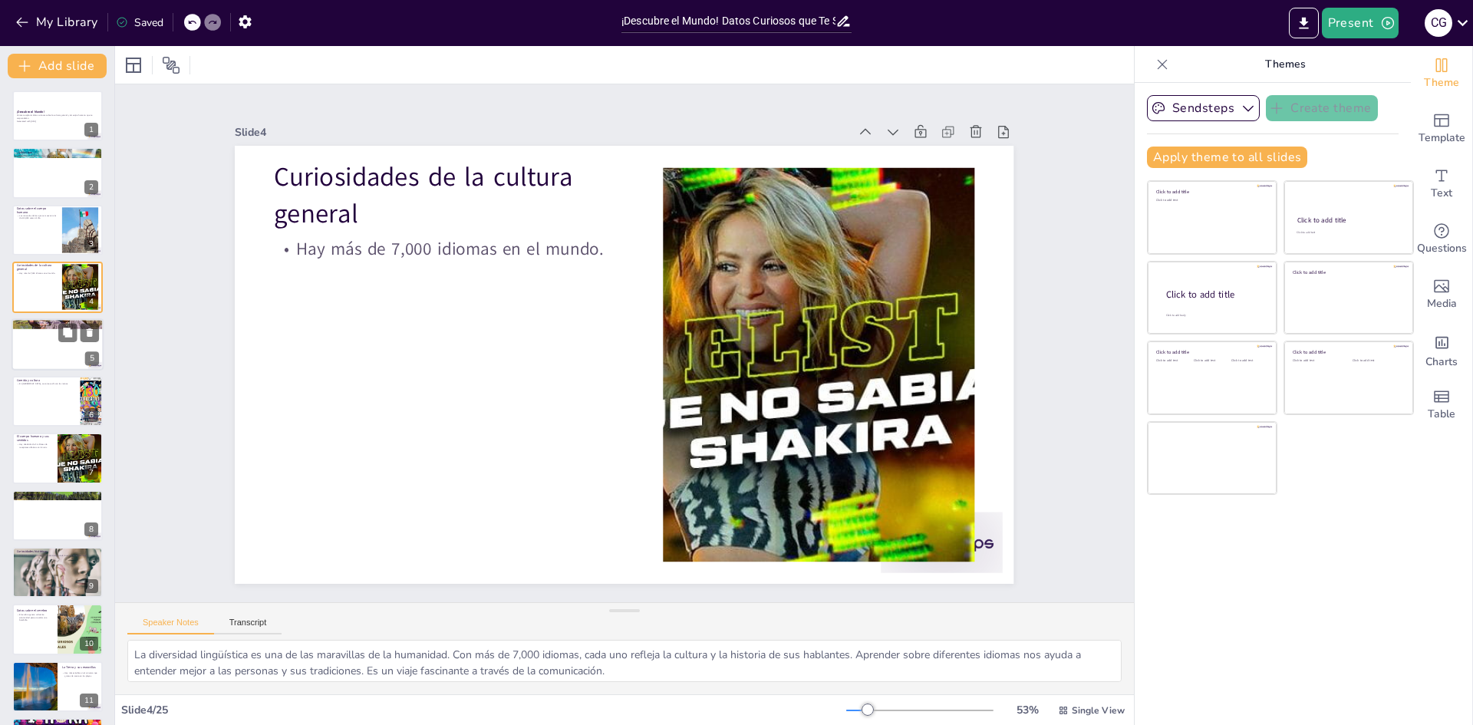
checkbox input "true"
type textarea "La biología del pulpo es increíblemente interesante. Sus tres corazones y sangr…"
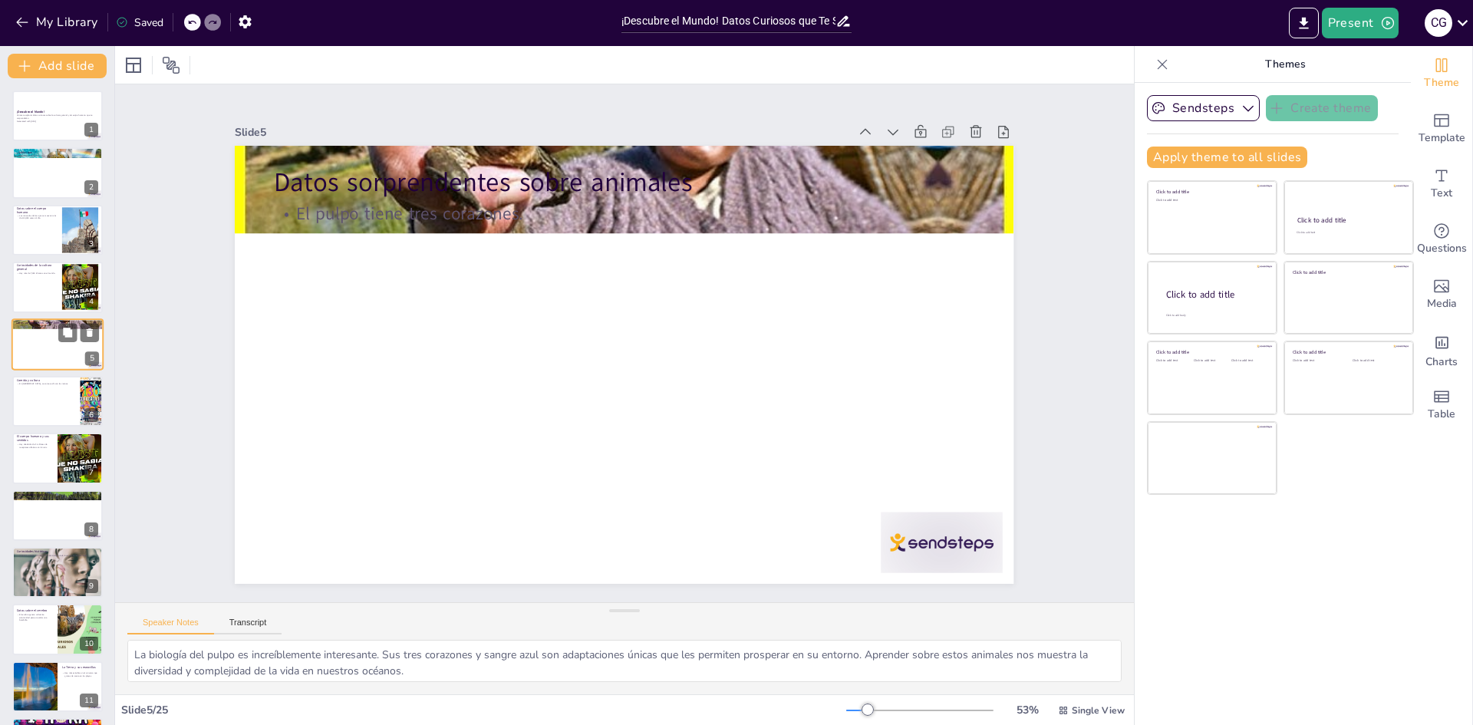
checkbox input "true"
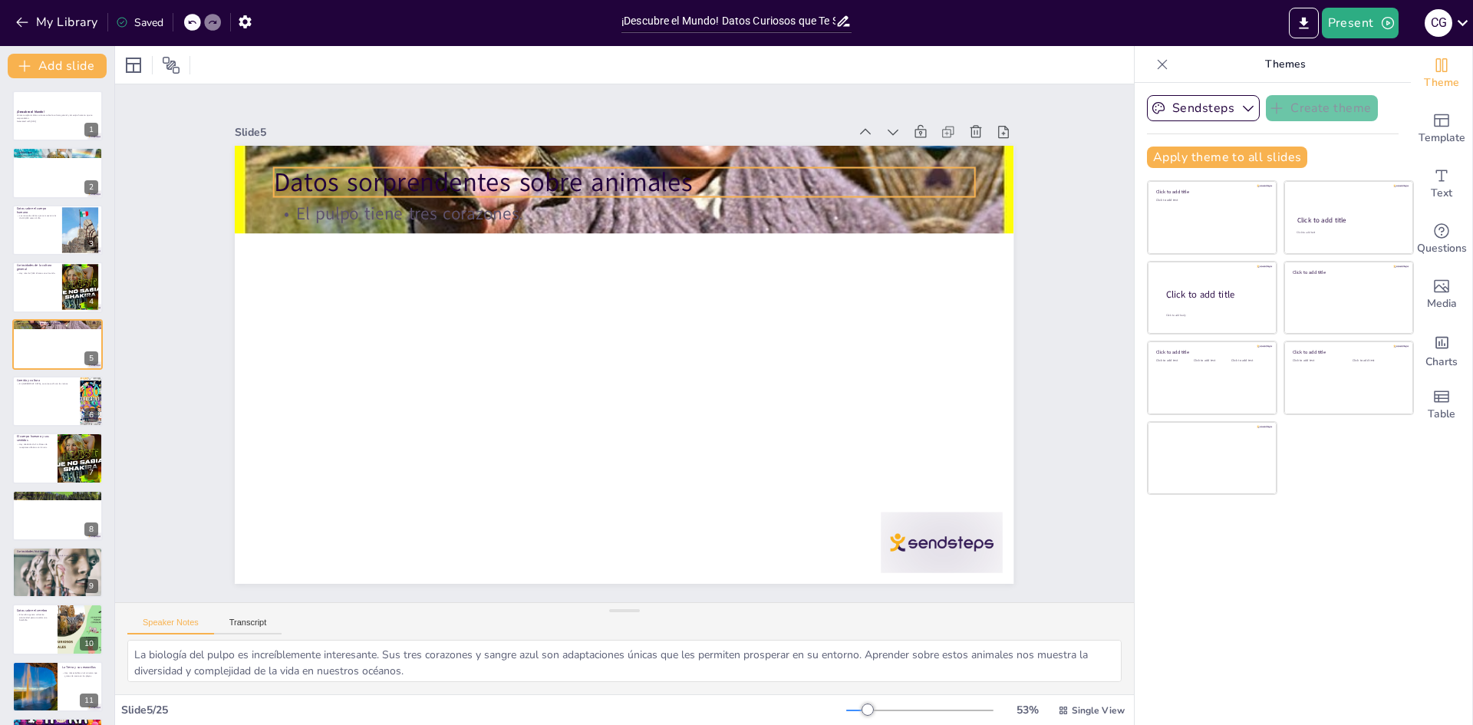
checkbox input "true"
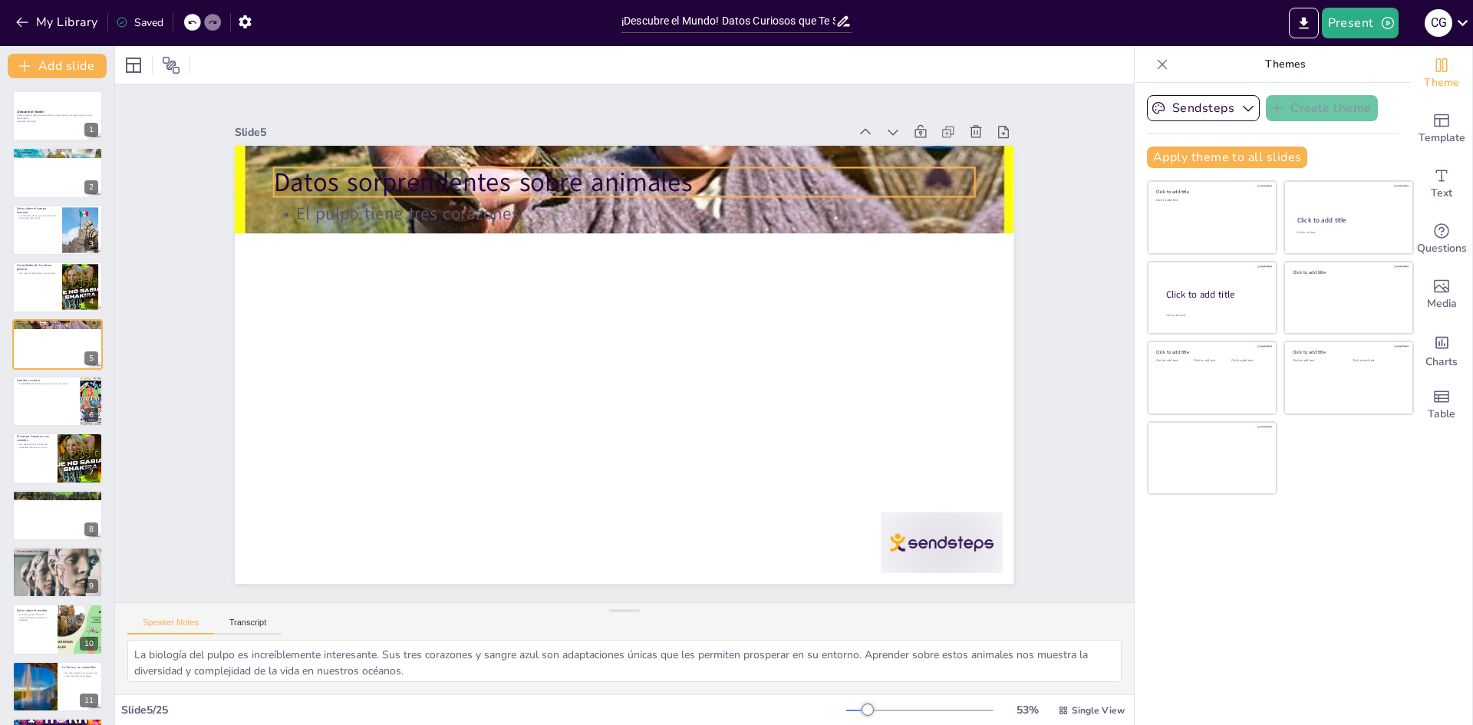
checkbox input "true"
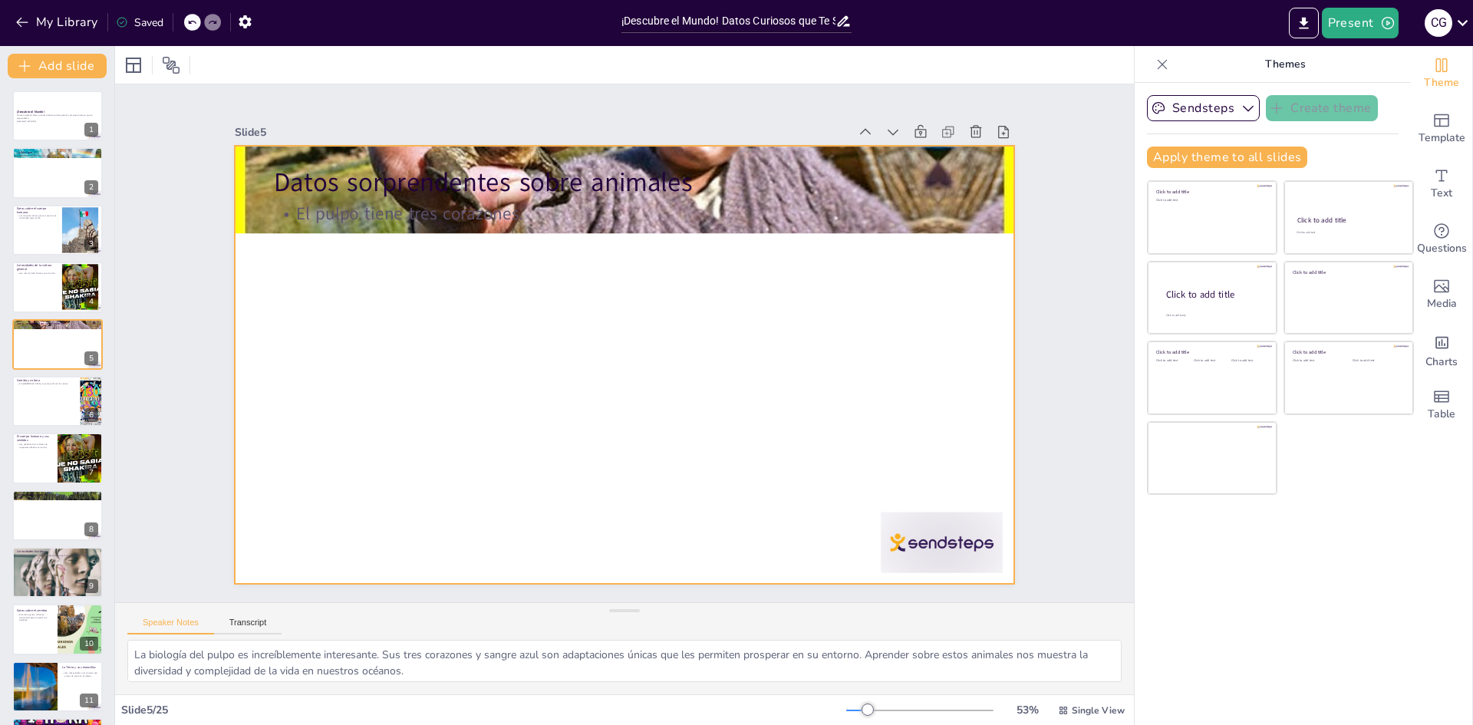
checkbox input "true"
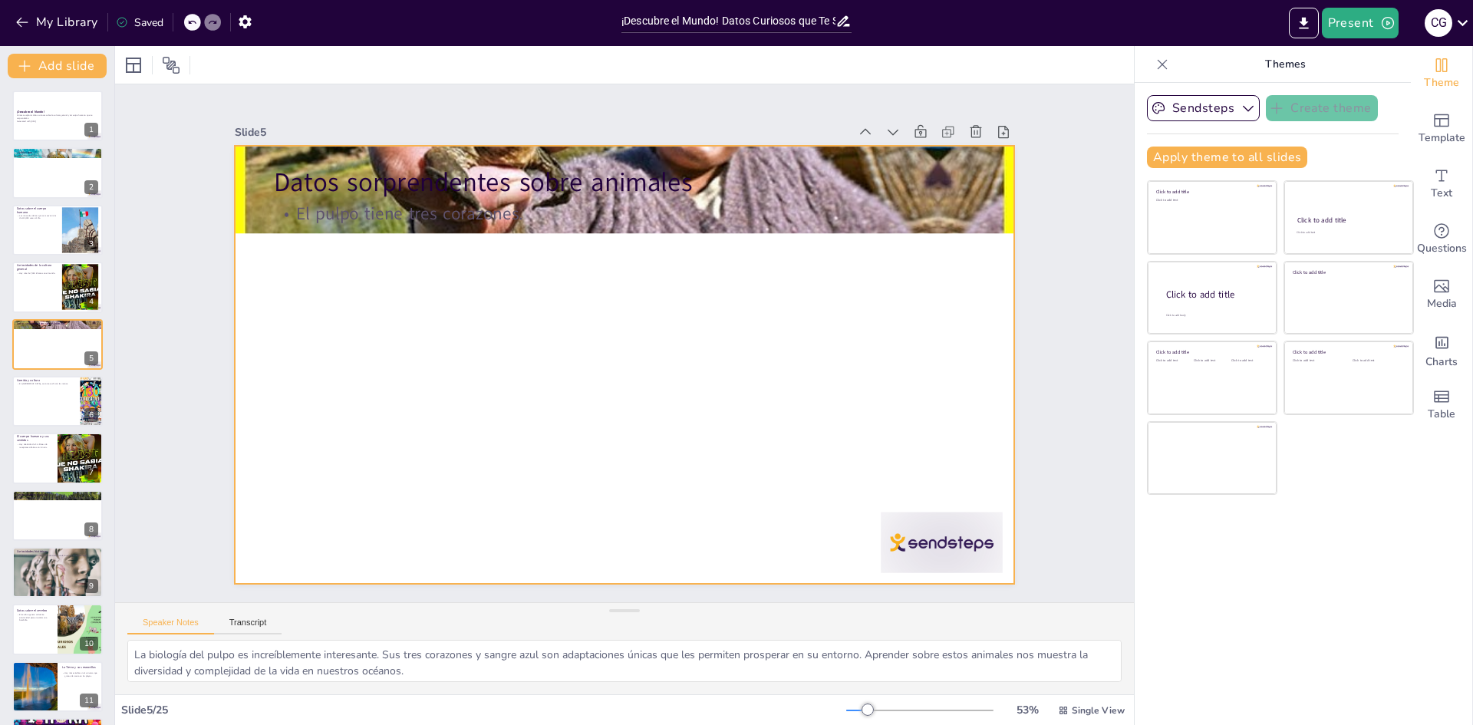
click at [489, 305] on div at bounding box center [614, 362] width 894 height 769
checkbox input "true"
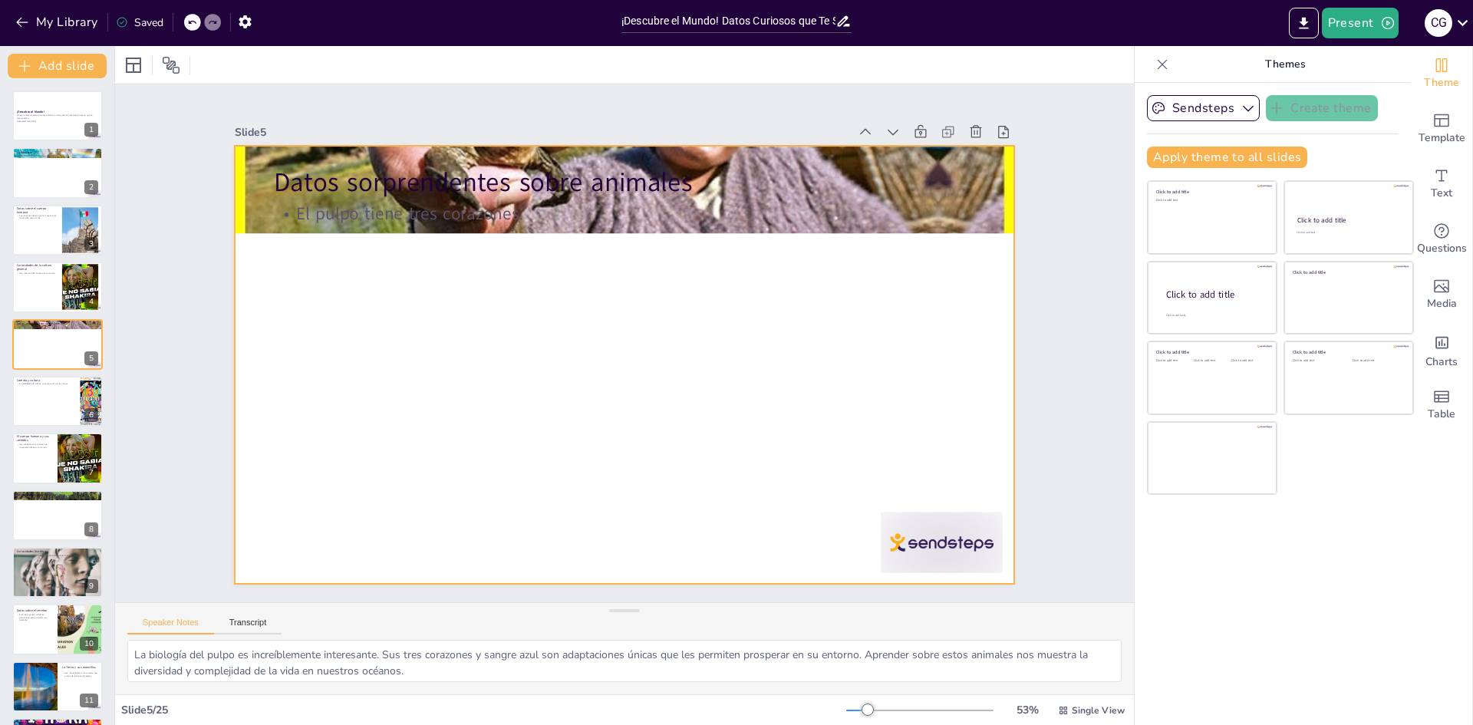
checkbox input "true"
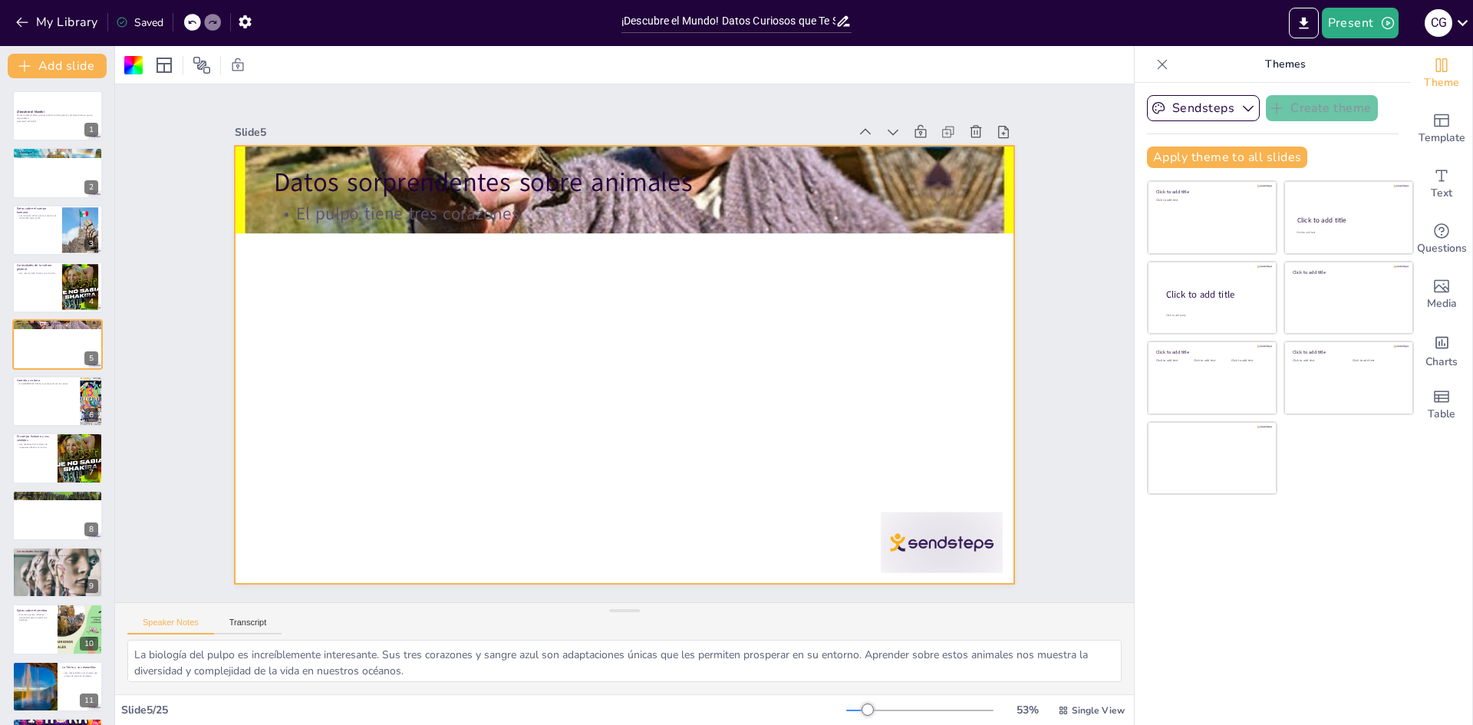
checkbox input "true"
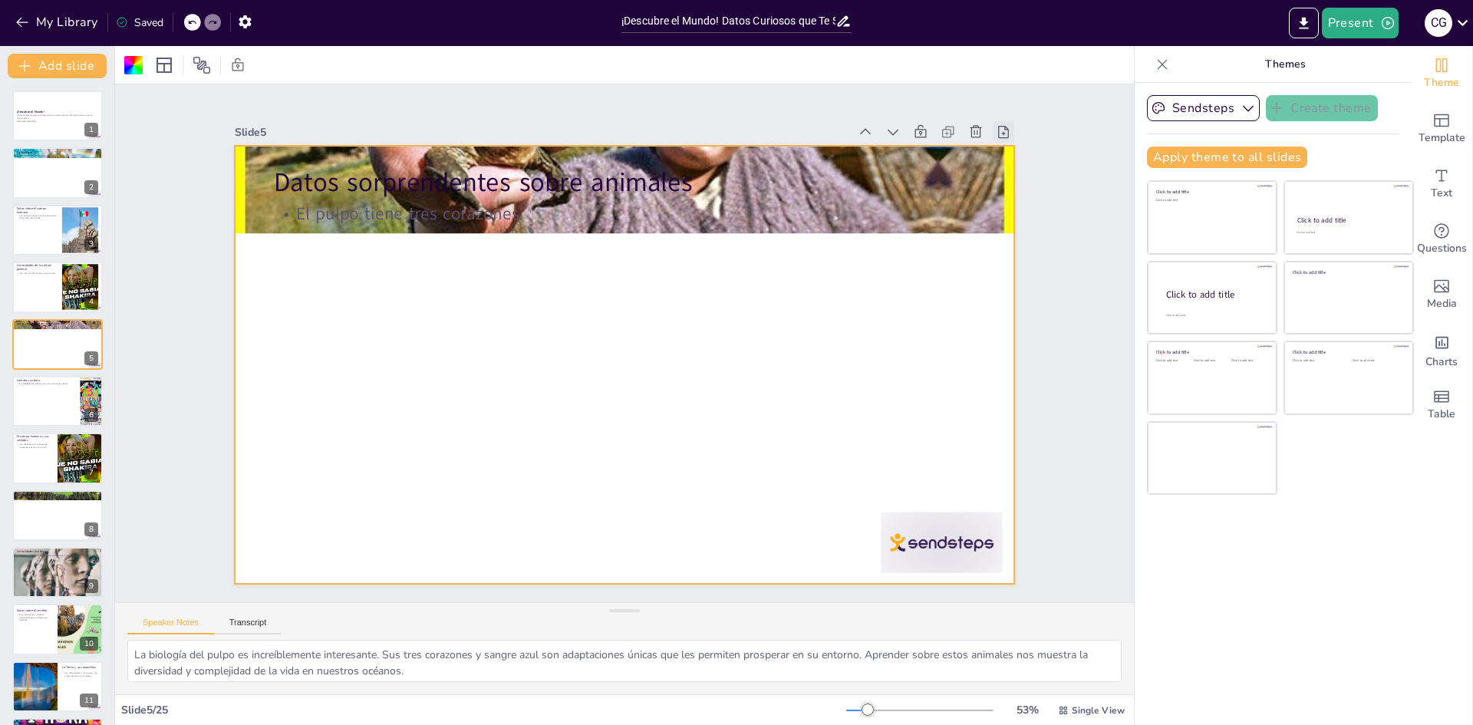
checkbox input "true"
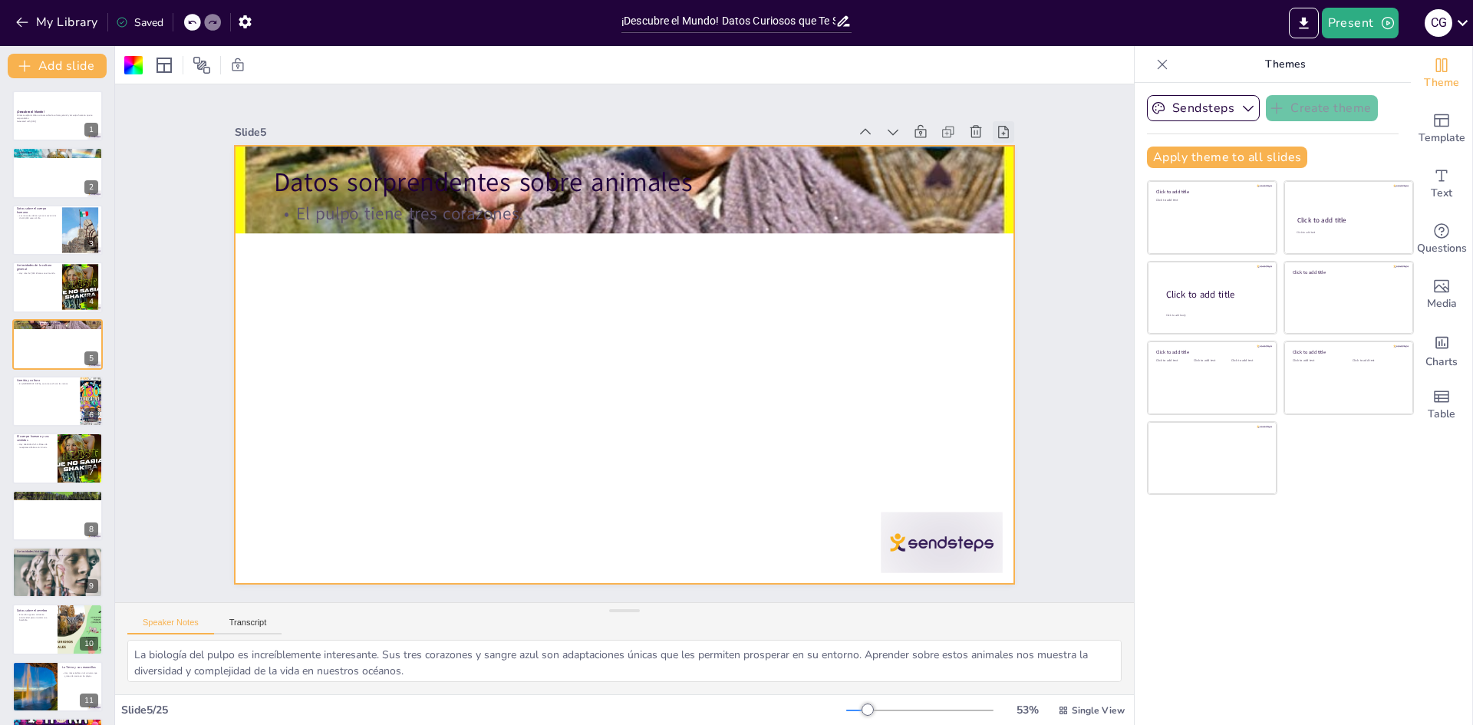
checkbox input "true"
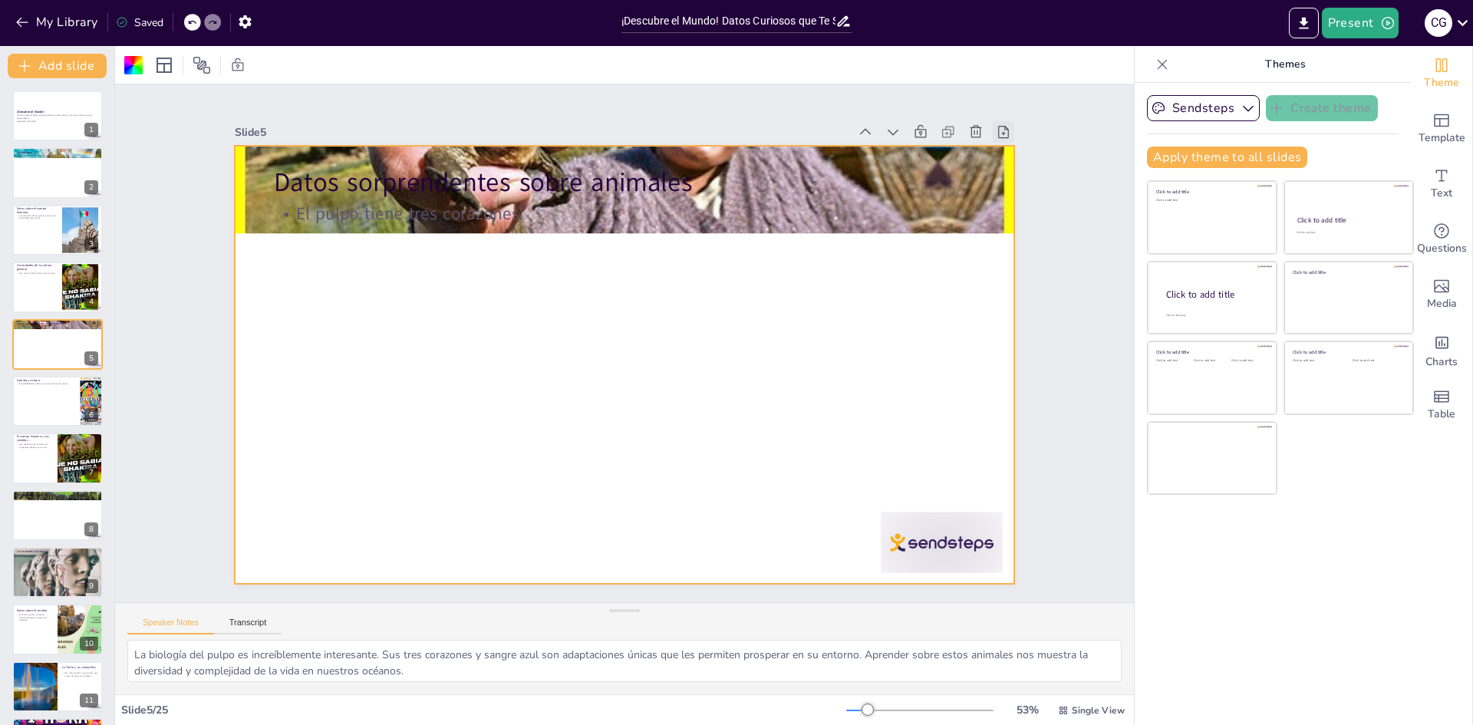
checkbox input "true"
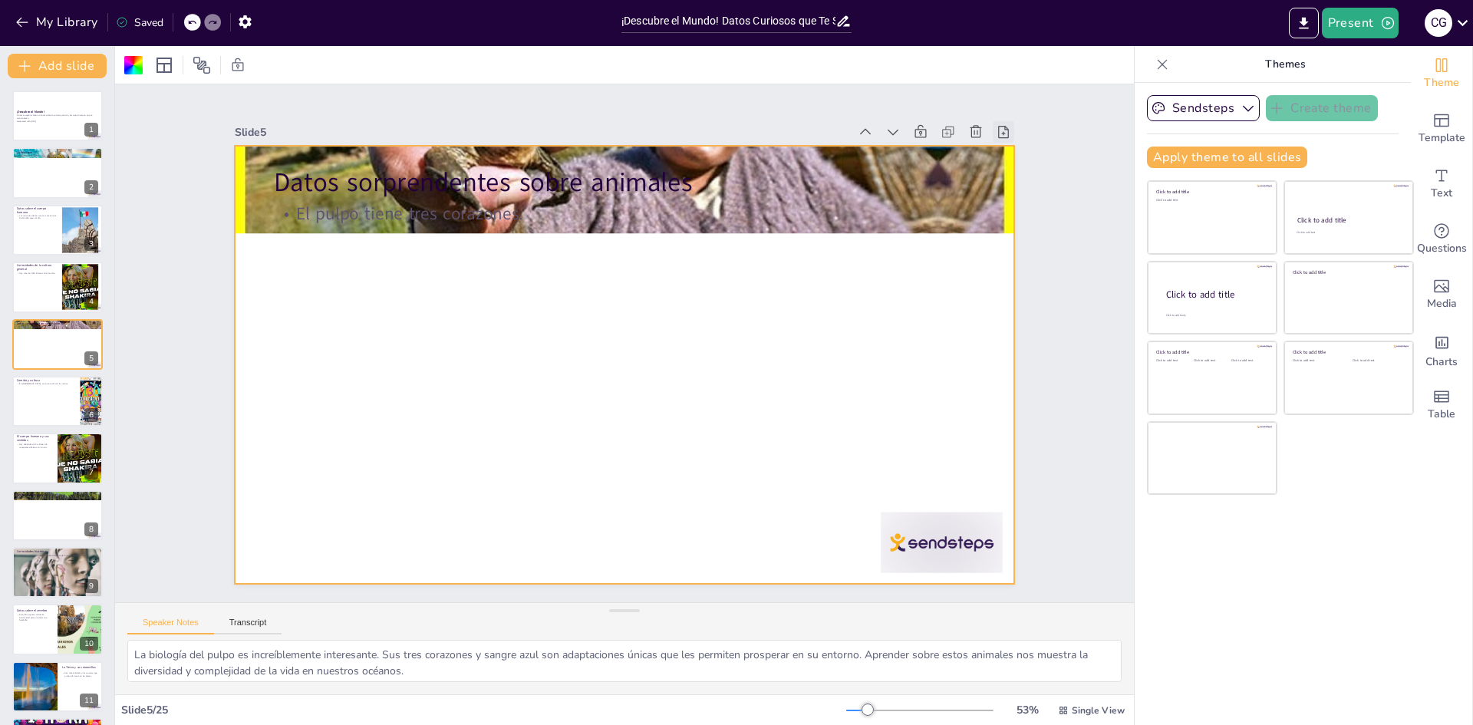
checkbox input "true"
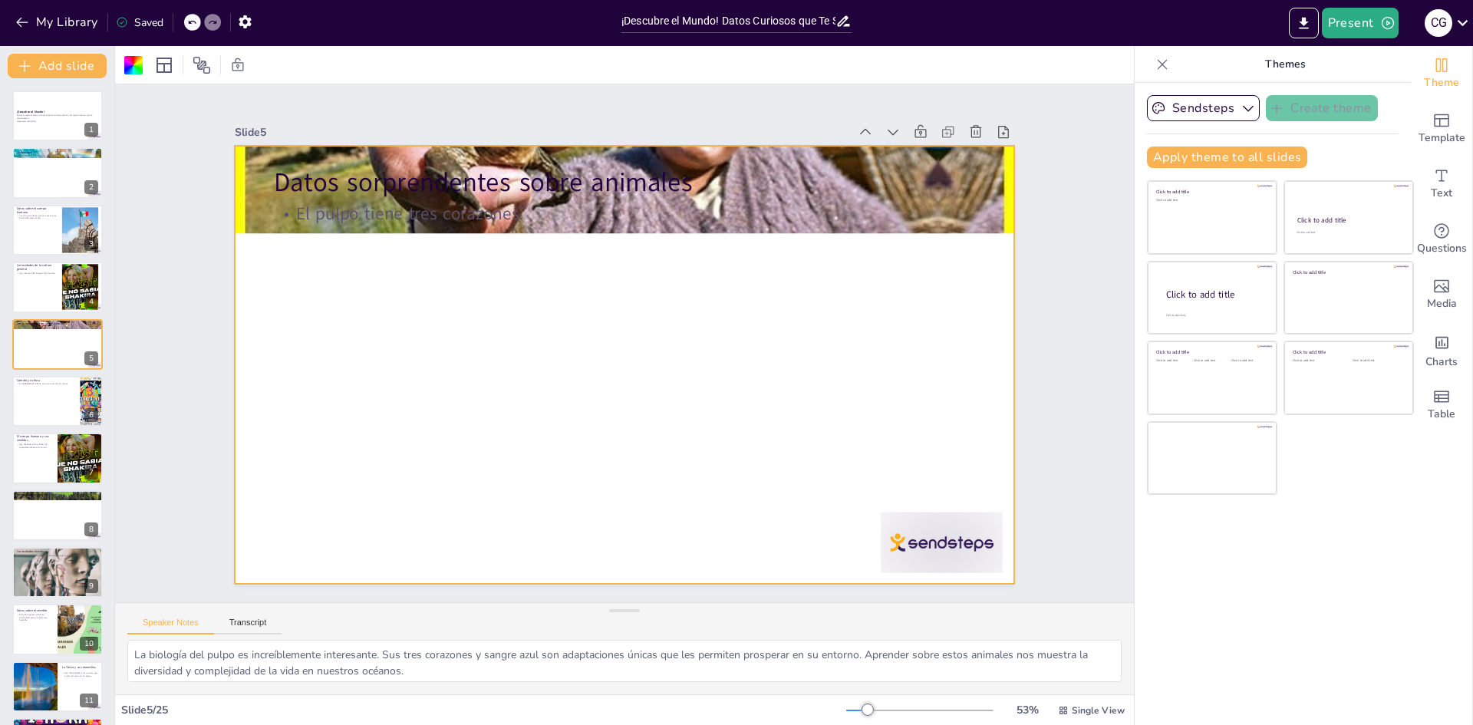
checkbox input "true"
click at [1345, 30] on button "Present" at bounding box center [1360, 23] width 77 height 31
click at [1357, 92] on li "Play presentation" at bounding box center [1383, 94] width 120 height 25
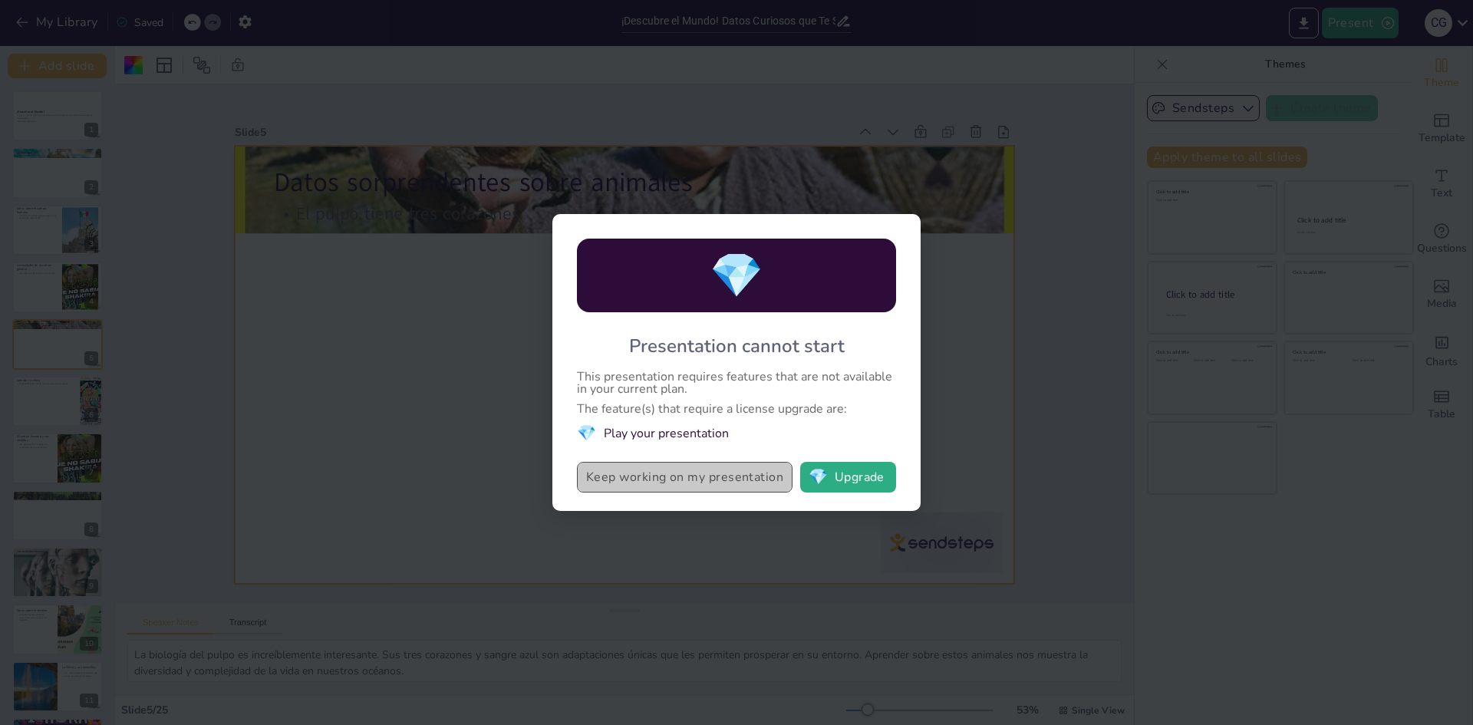
click at [769, 468] on button "Keep working on my presentation" at bounding box center [685, 477] width 216 height 31
checkbox input "true"
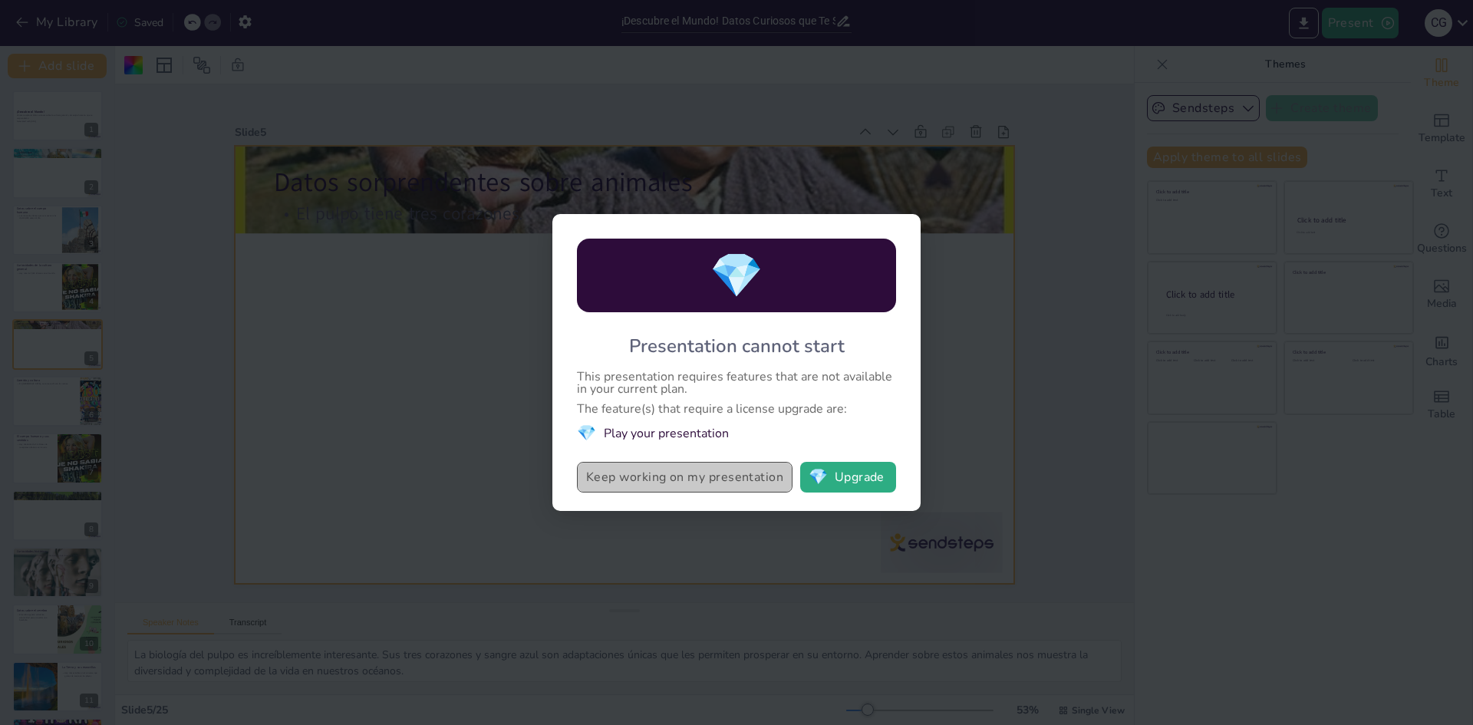
checkbox input "true"
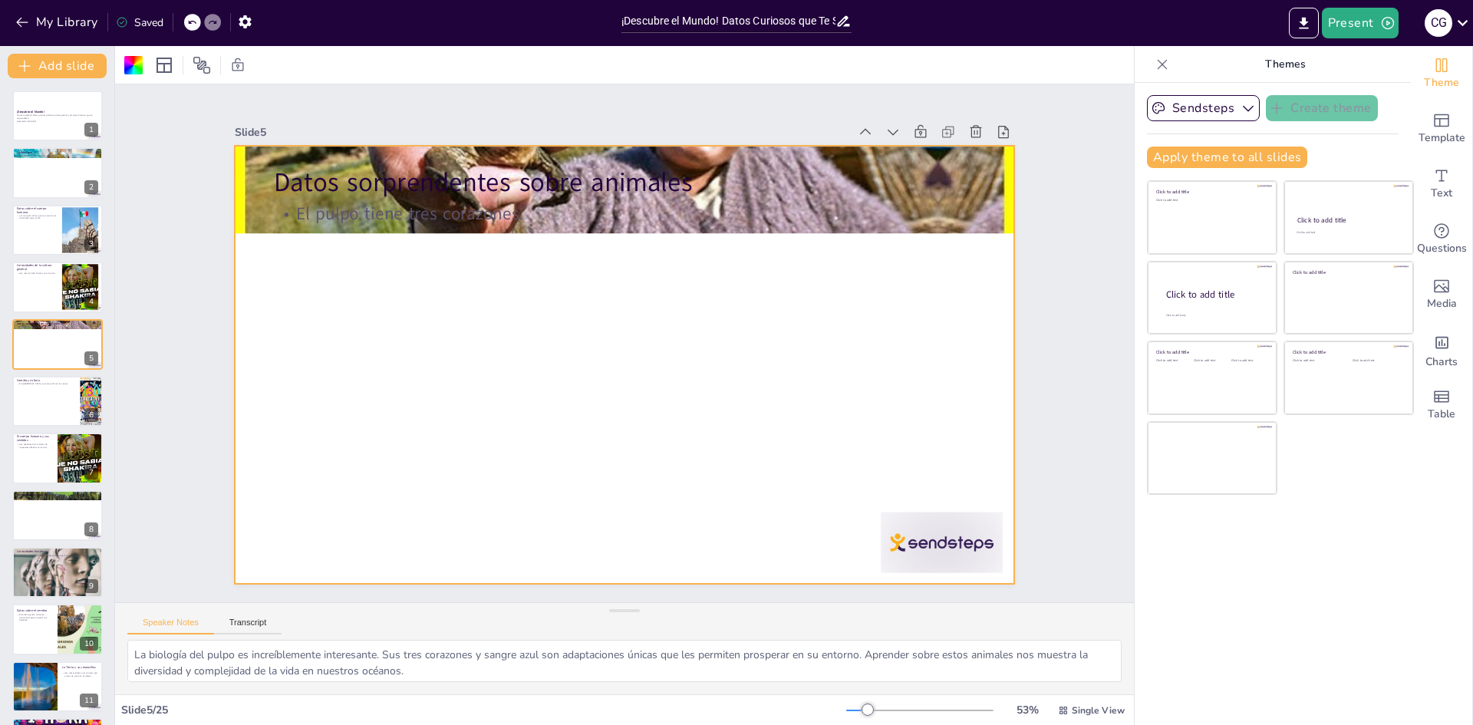
checkbox input "true"
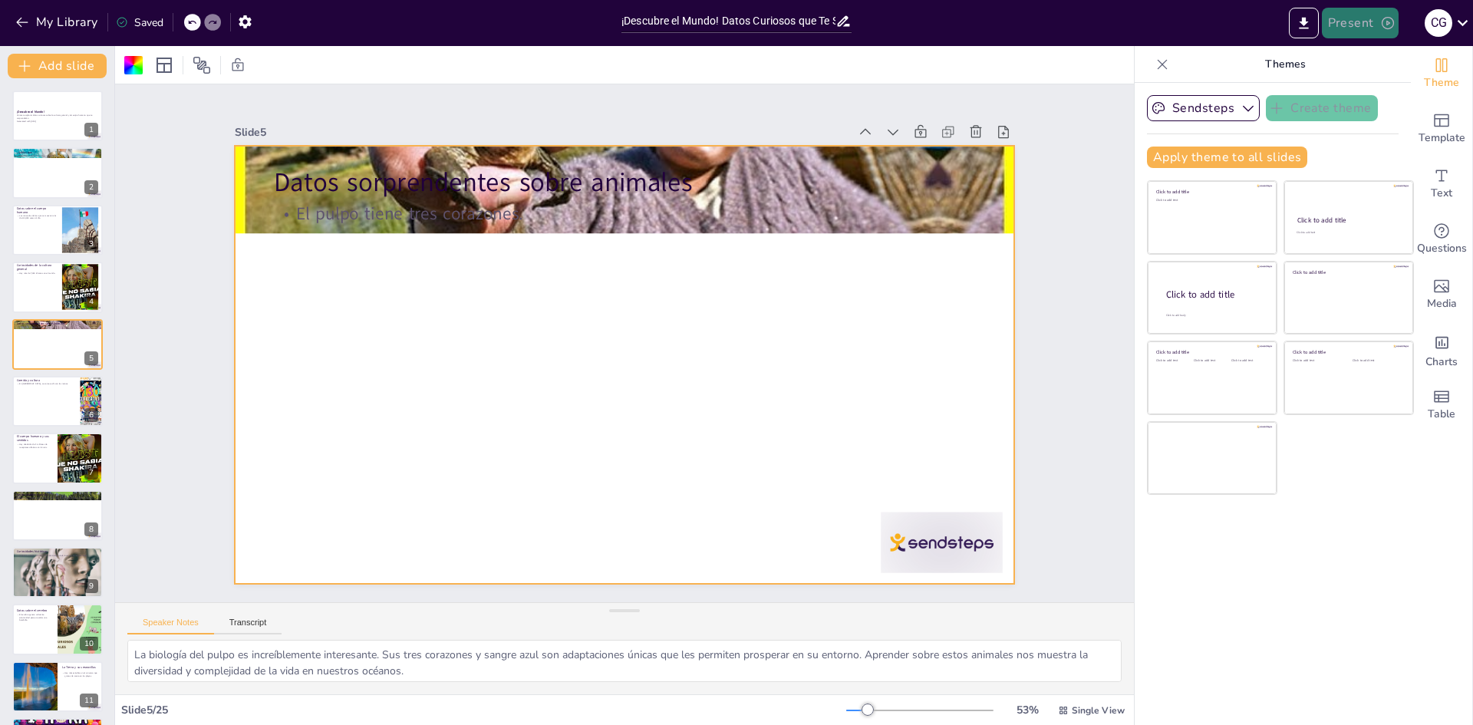
click at [1379, 30] on button "Present" at bounding box center [1360, 23] width 77 height 31
click at [1352, 64] on li "Preview presentation" at bounding box center [1383, 56] width 120 height 25
